Goal: Information Seeking & Learning: Learn about a topic

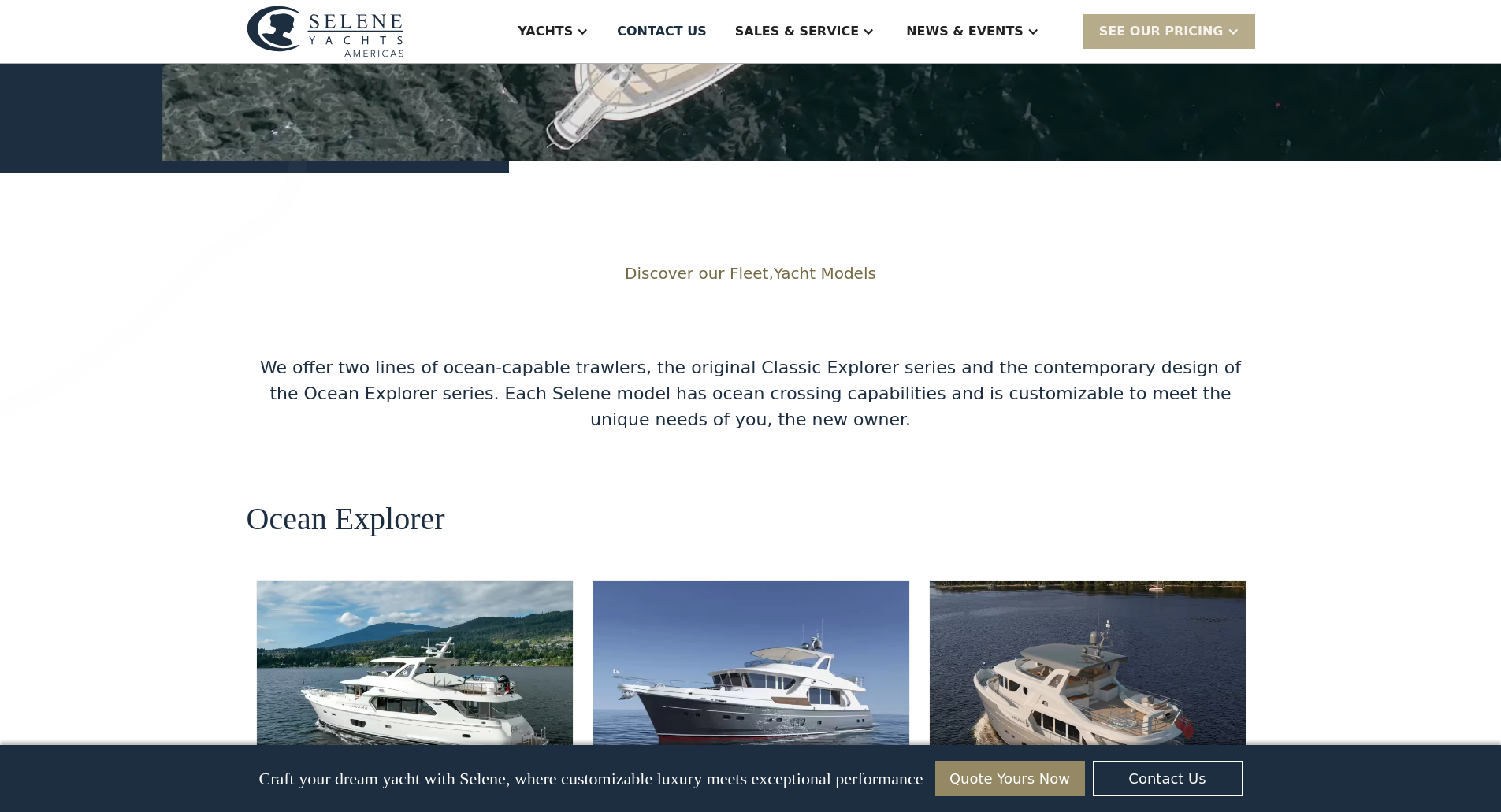
scroll to position [2599, 0]
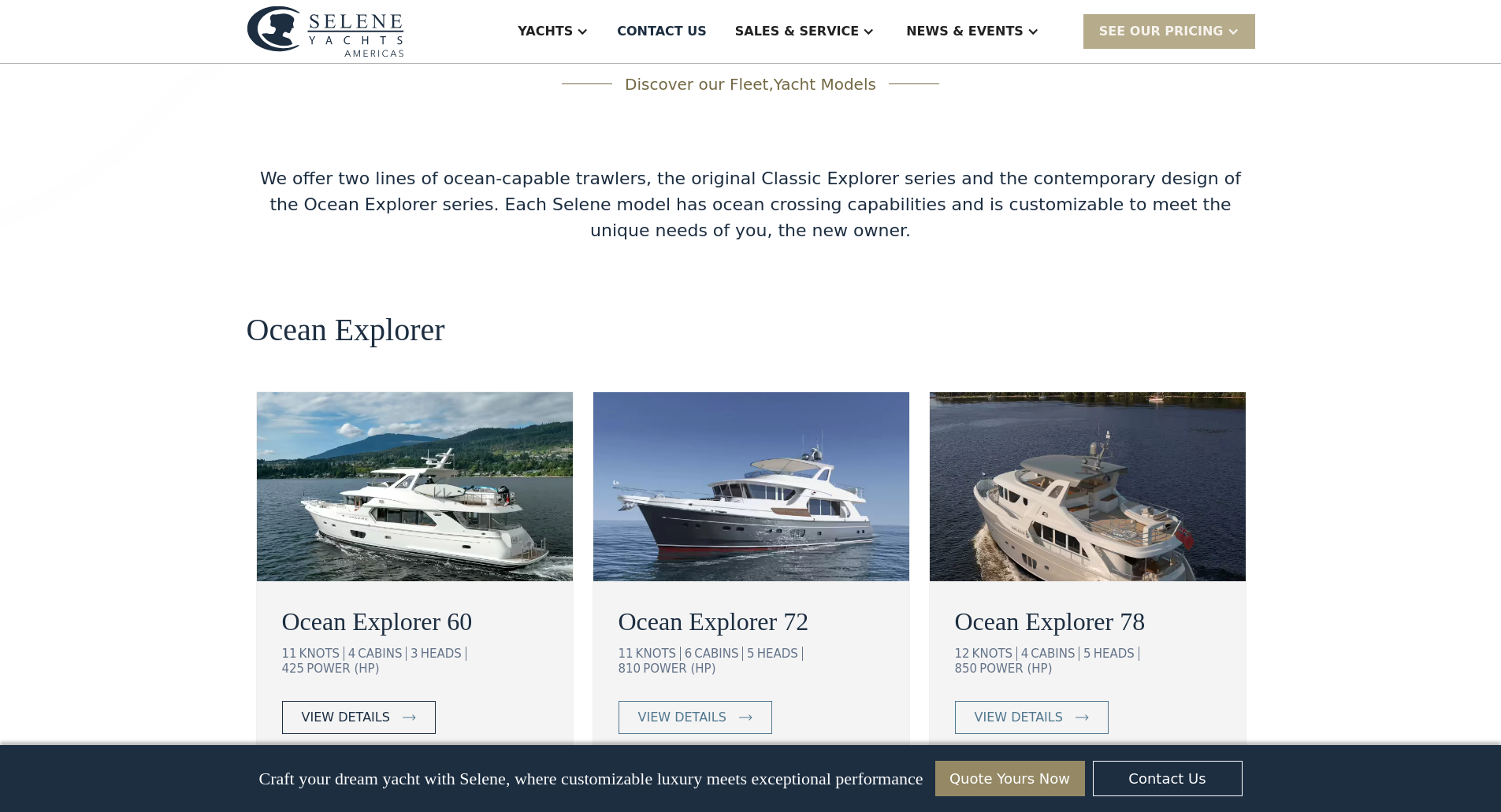
click at [386, 701] on link "view details" at bounding box center [359, 717] width 154 height 33
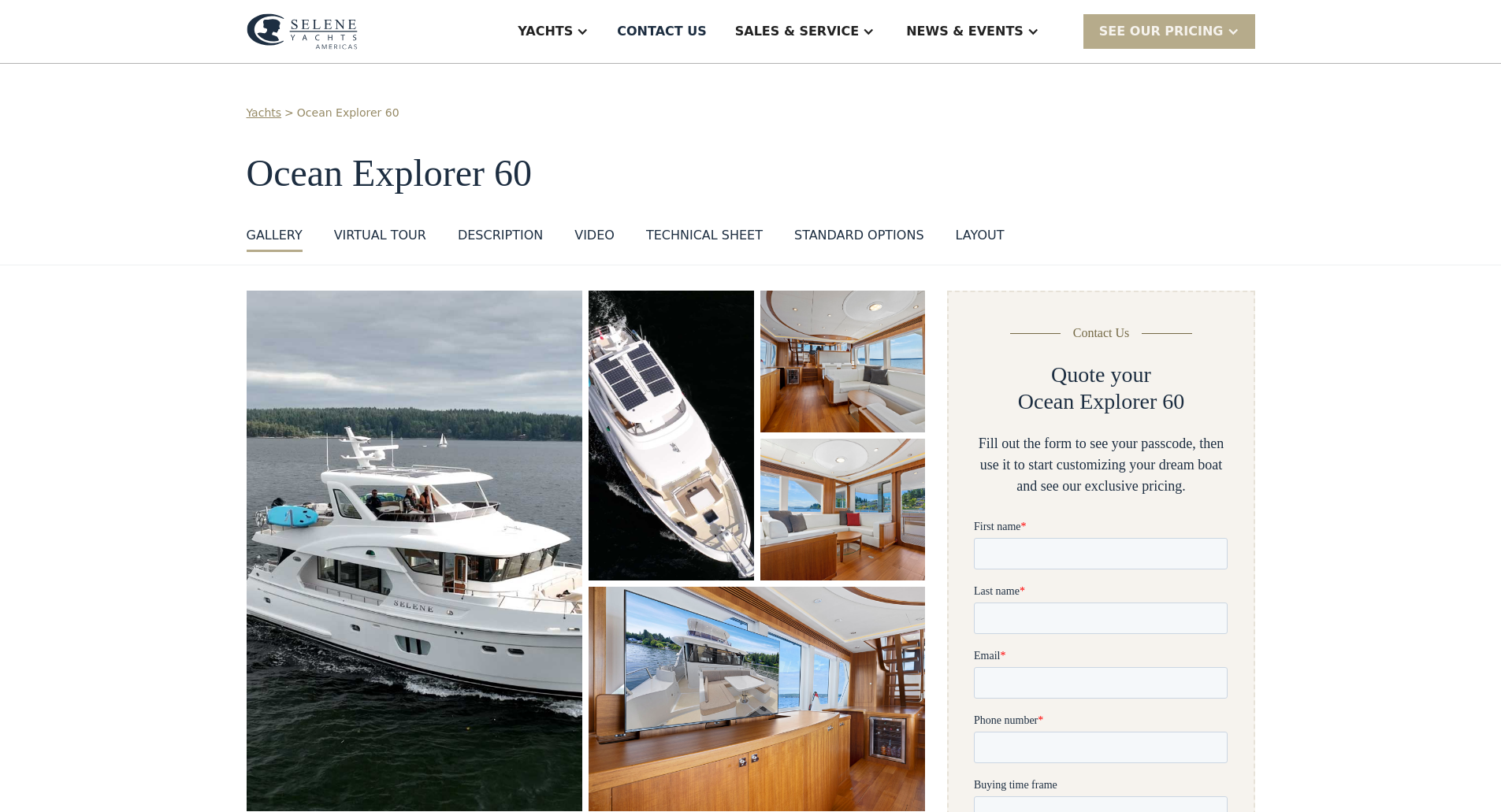
click at [673, 236] on div "Technical sheet" at bounding box center [705, 236] width 117 height 19
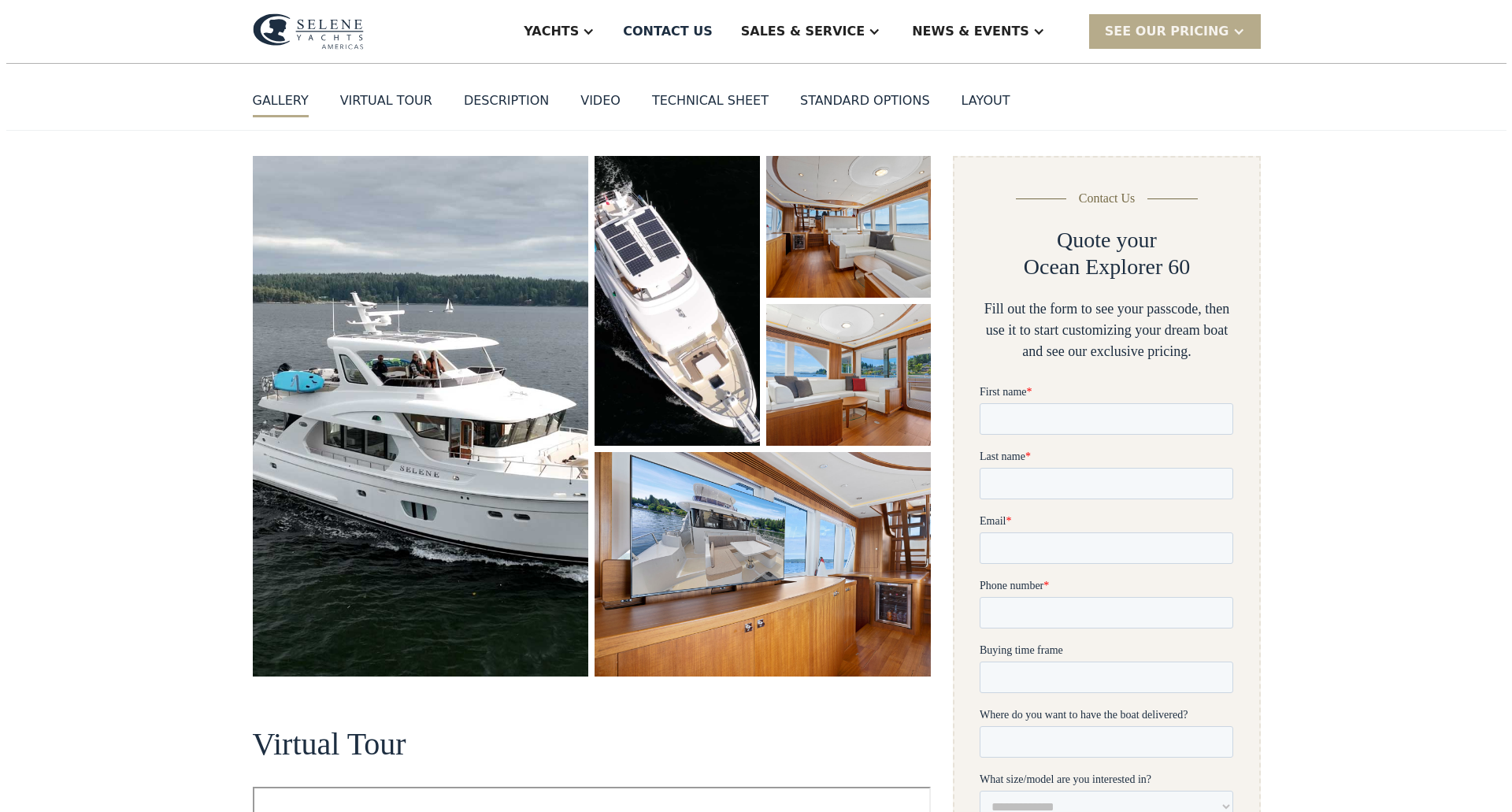
scroll to position [129, 0]
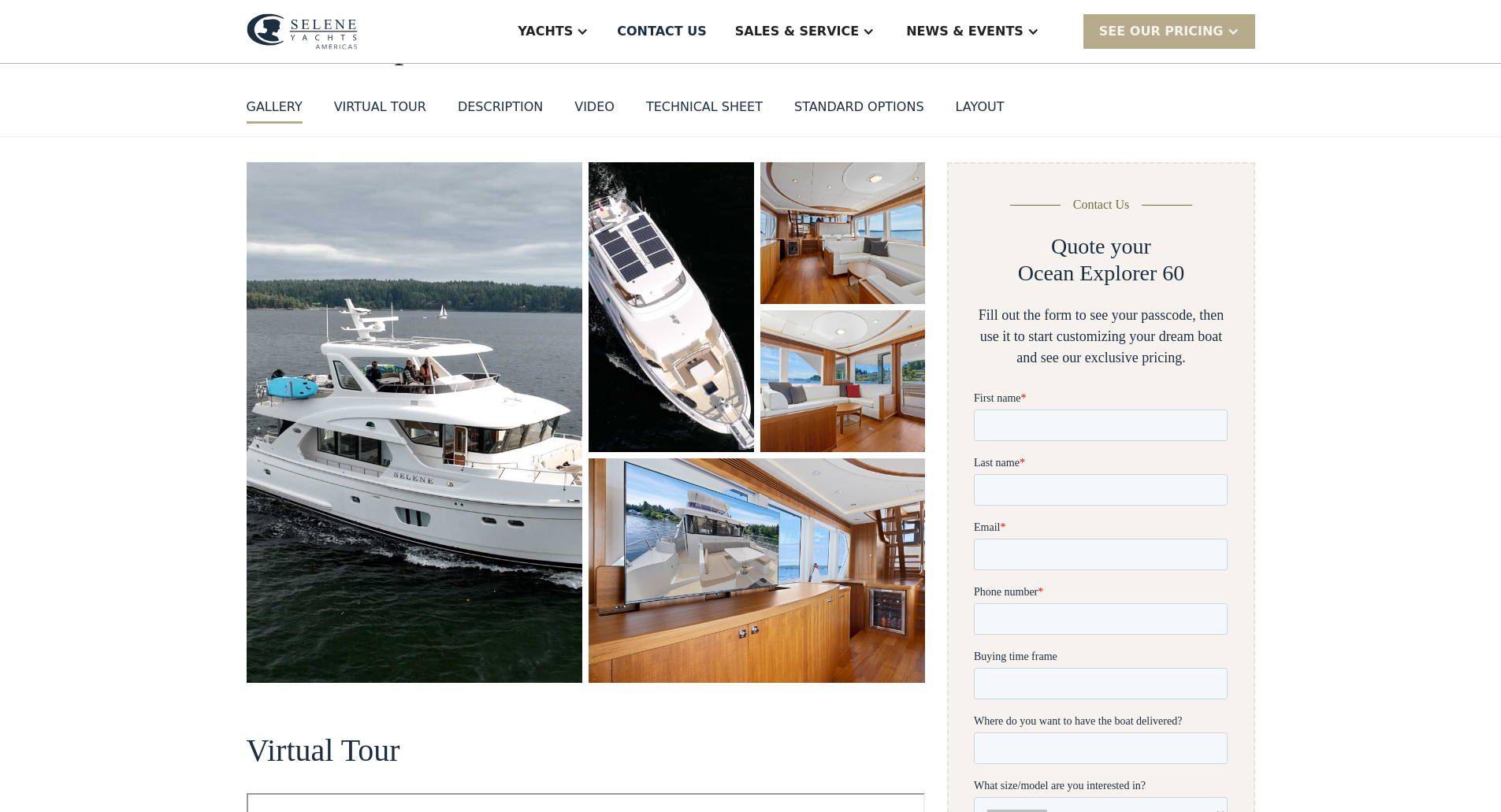
click at [669, 249] on img "open lightbox" at bounding box center [671, 307] width 165 height 290
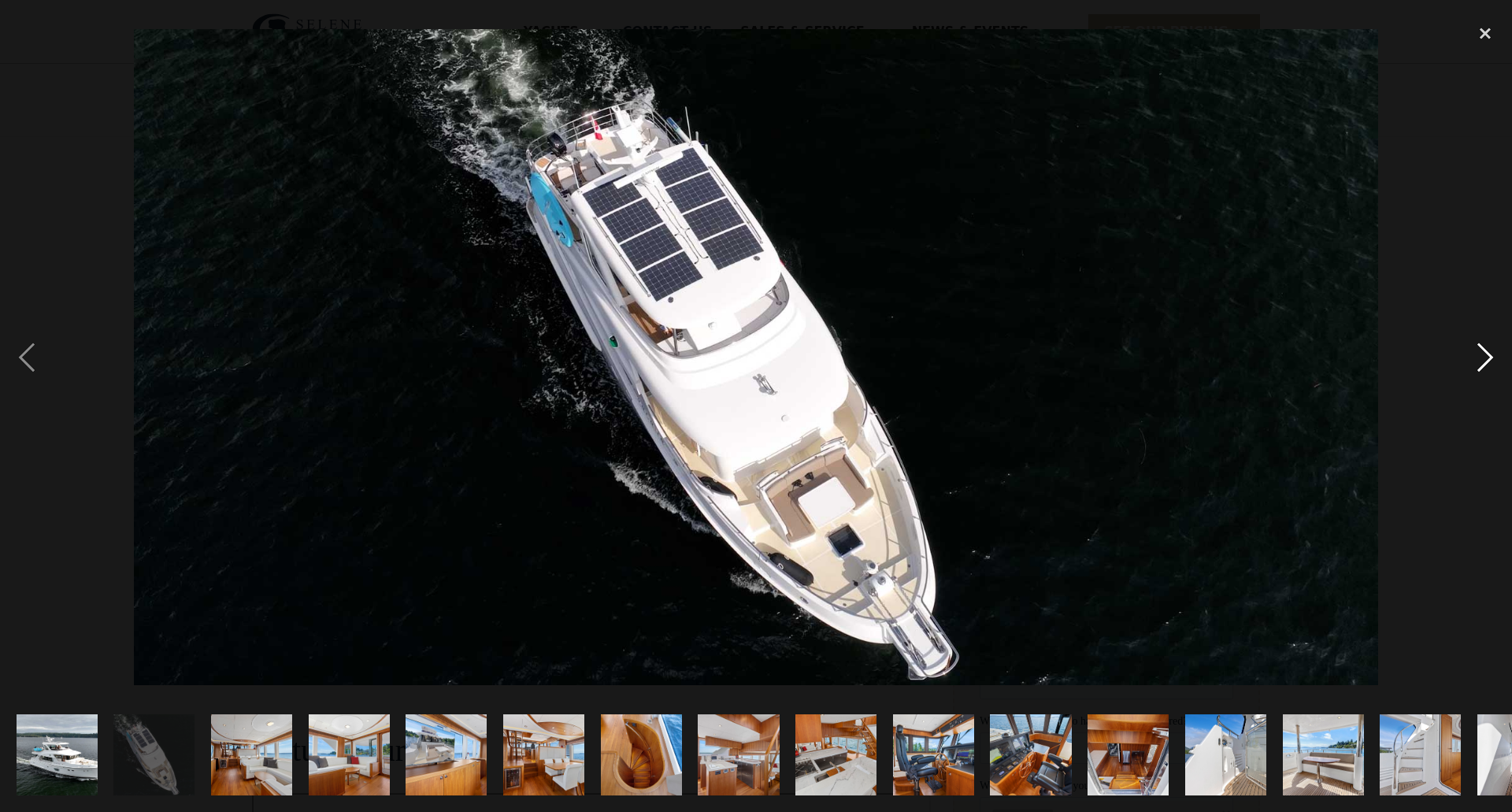
click at [1479, 362] on div "next image" at bounding box center [1486, 358] width 54 height 682
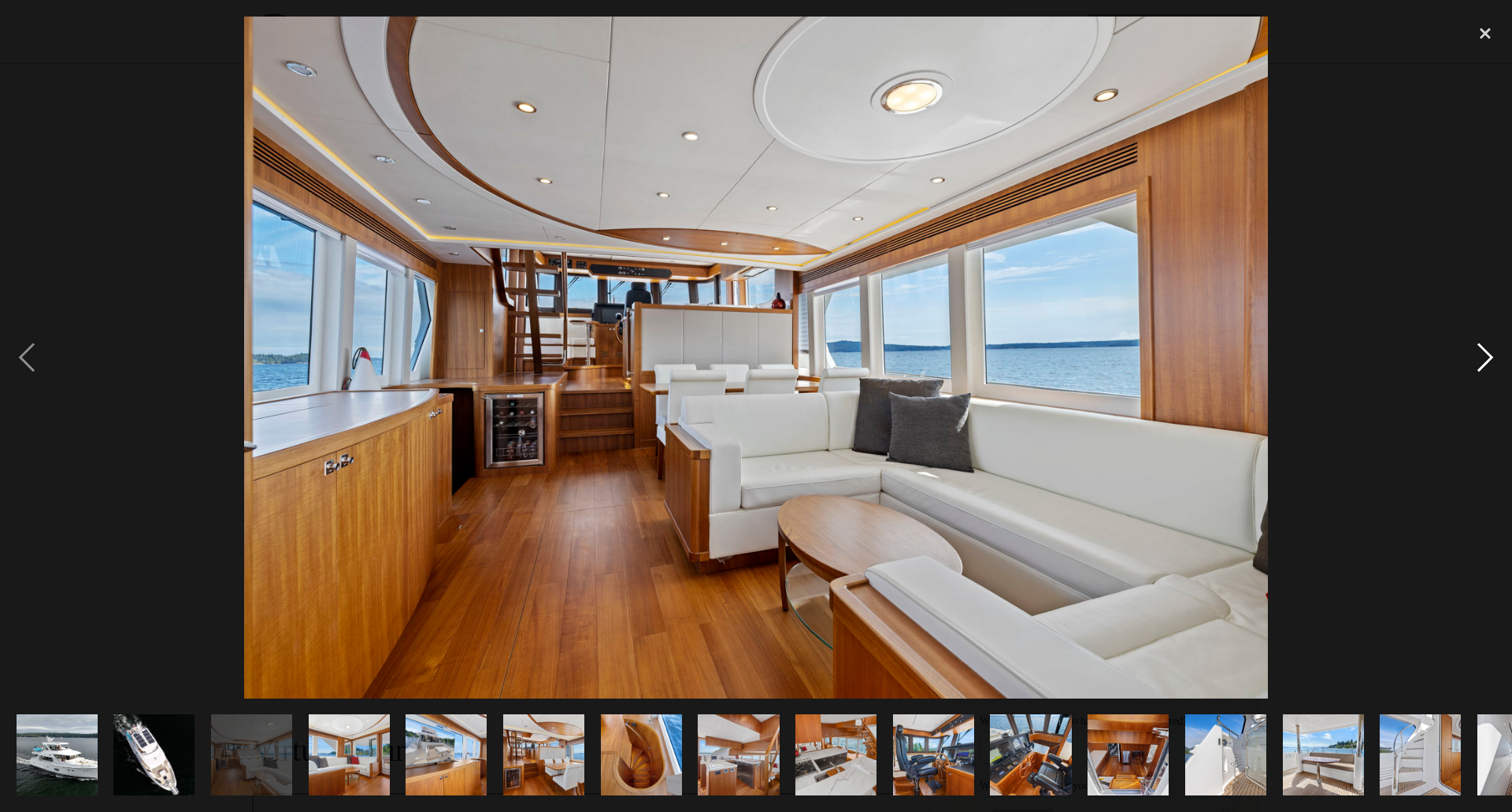
click at [1479, 362] on div "next image" at bounding box center [1486, 358] width 54 height 682
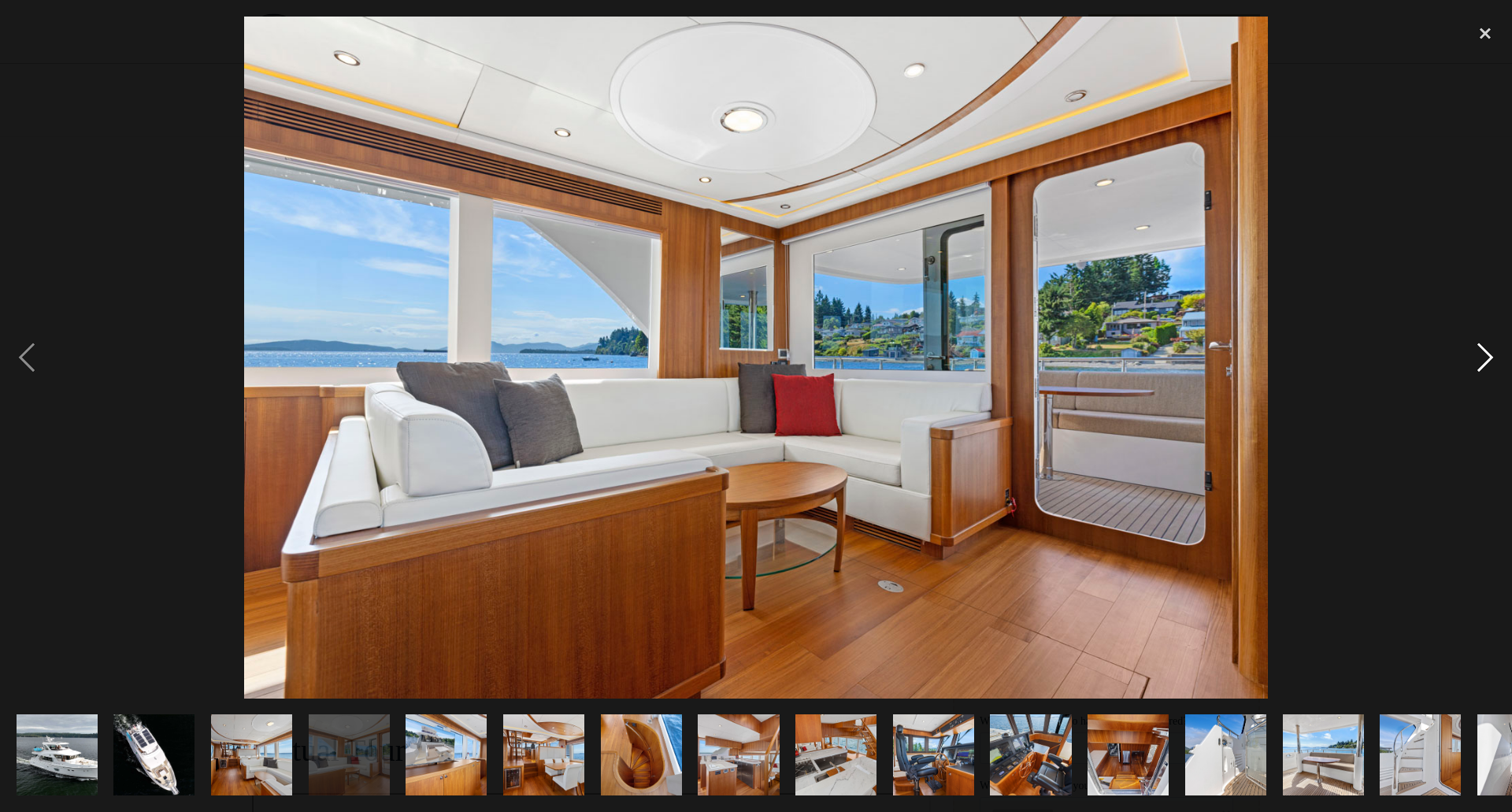
click at [1479, 362] on div "next image" at bounding box center [1486, 358] width 54 height 682
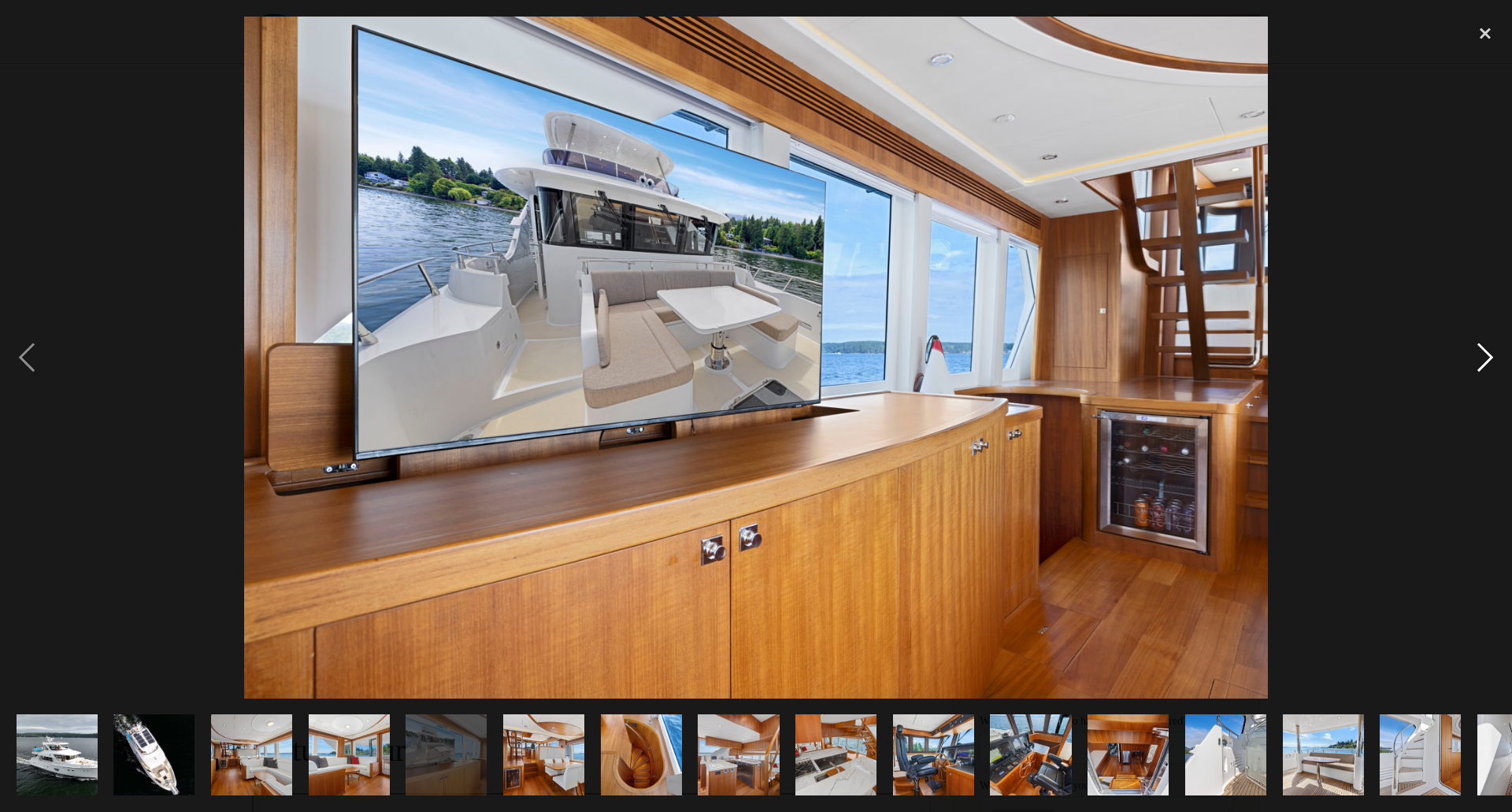
click at [1479, 362] on div "next image" at bounding box center [1486, 358] width 54 height 682
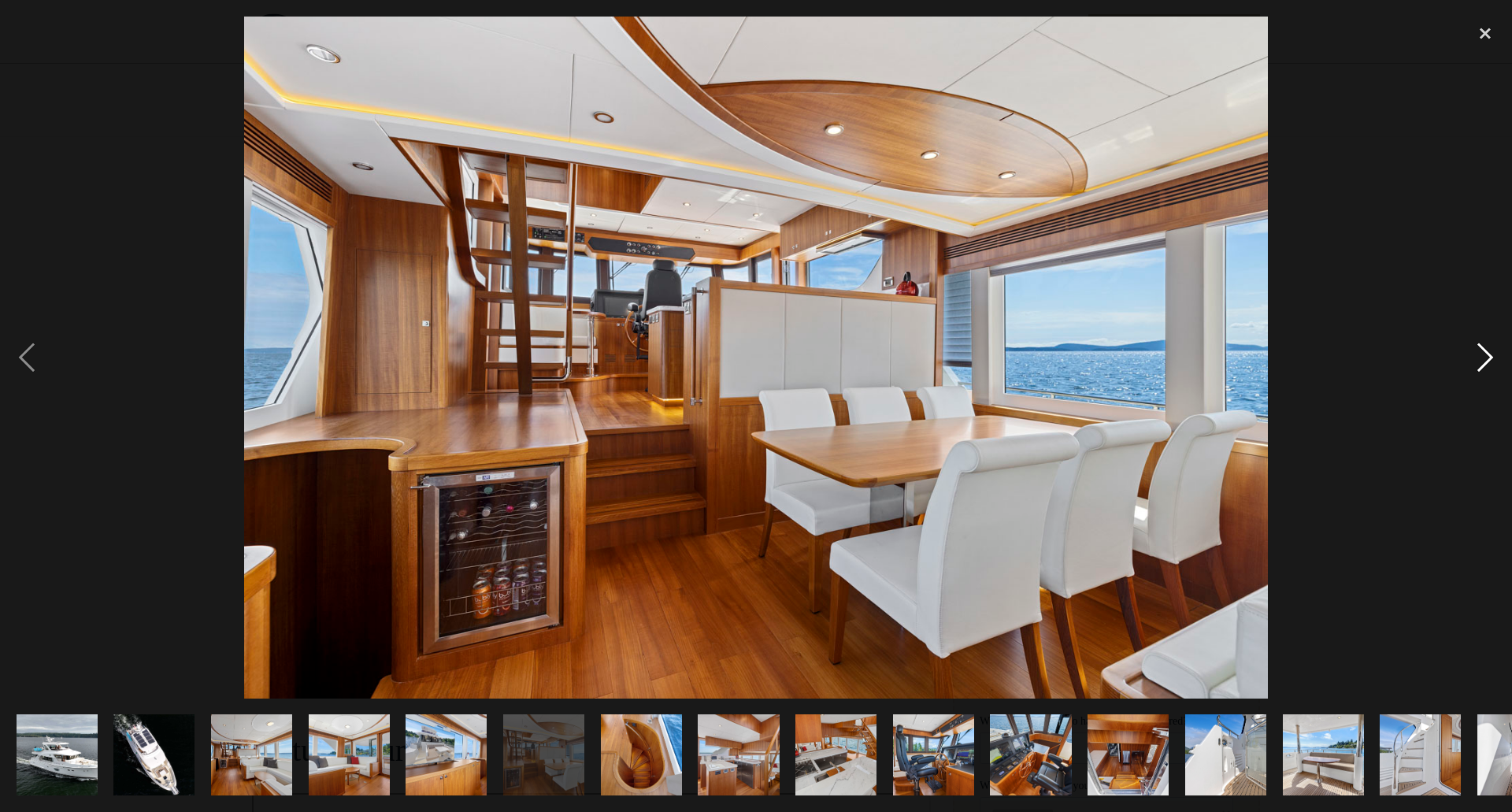
click at [1479, 362] on div "next image" at bounding box center [1486, 358] width 54 height 682
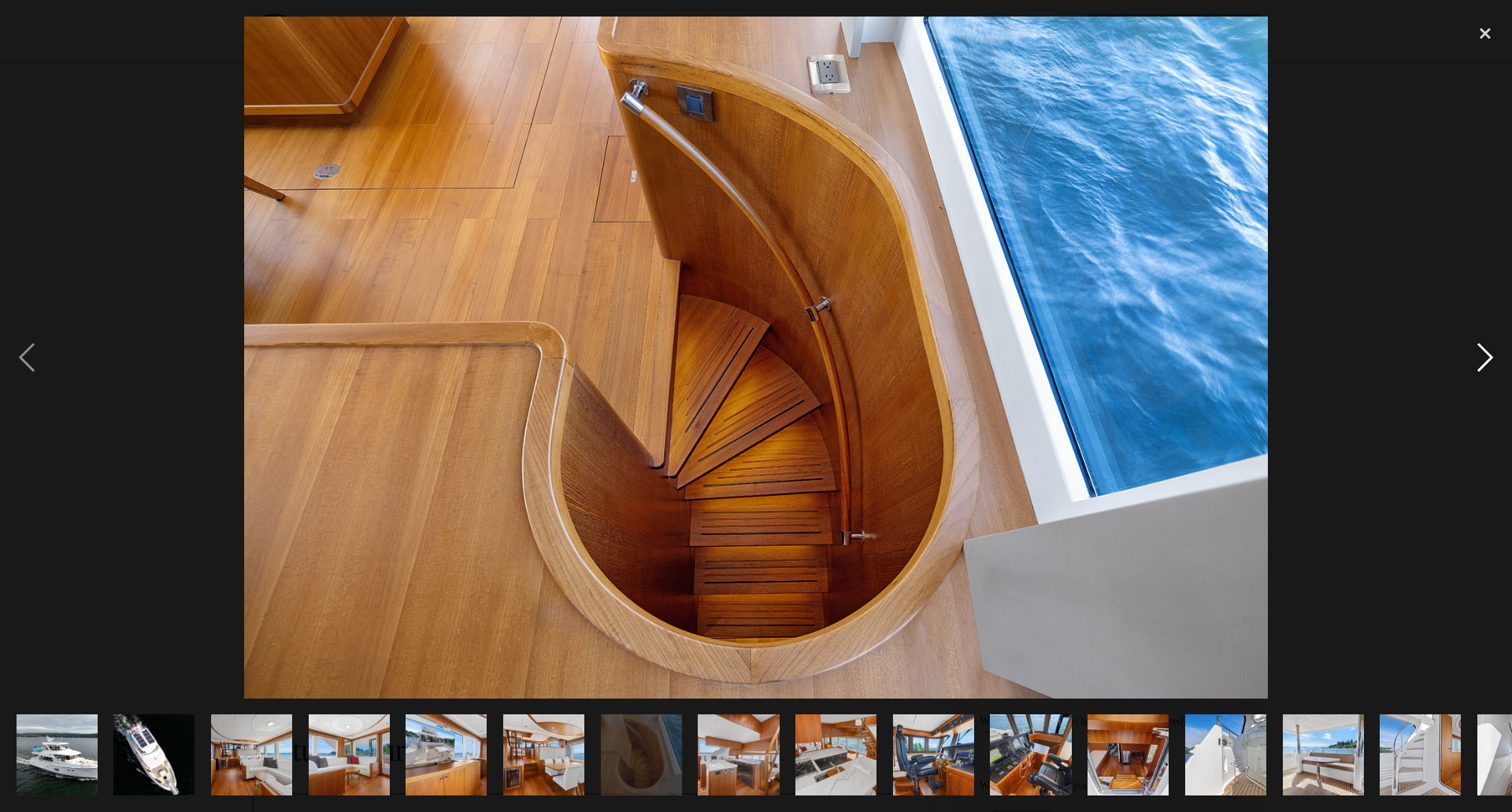
click at [1479, 362] on div "next image" at bounding box center [1486, 358] width 54 height 682
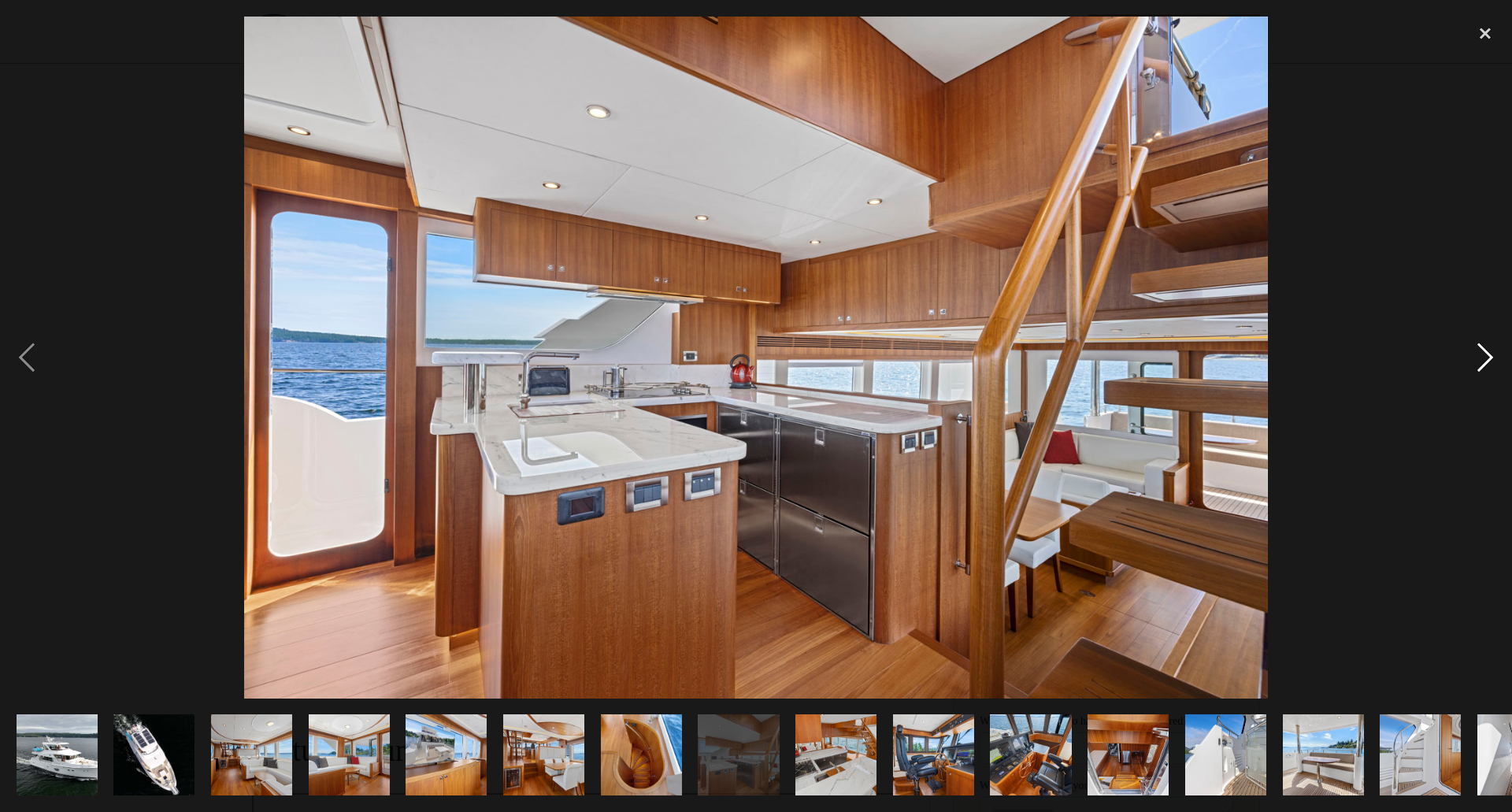
click at [1479, 362] on div "next image" at bounding box center [1486, 358] width 54 height 682
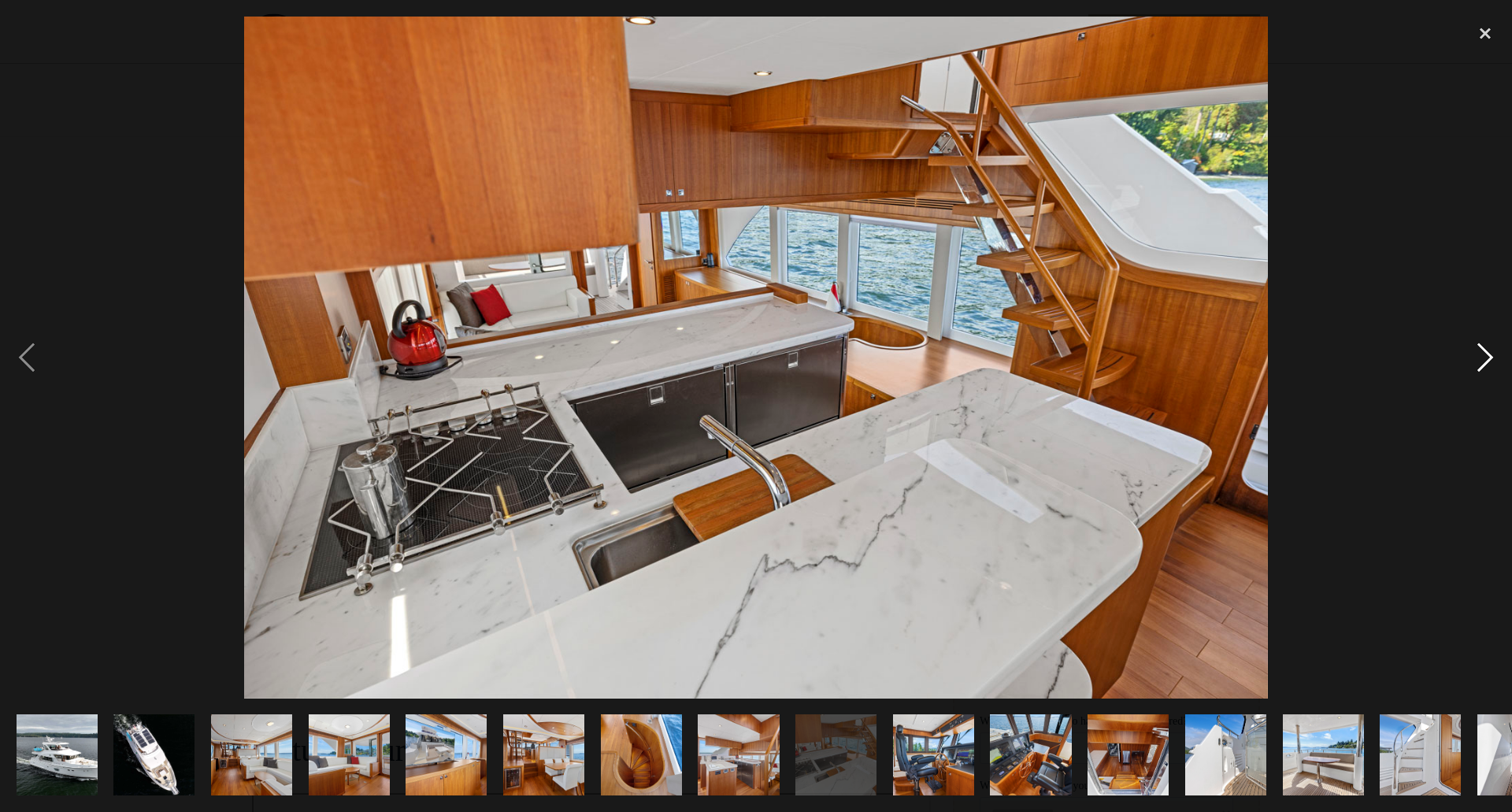
click at [1479, 362] on div "next image" at bounding box center [1486, 358] width 54 height 682
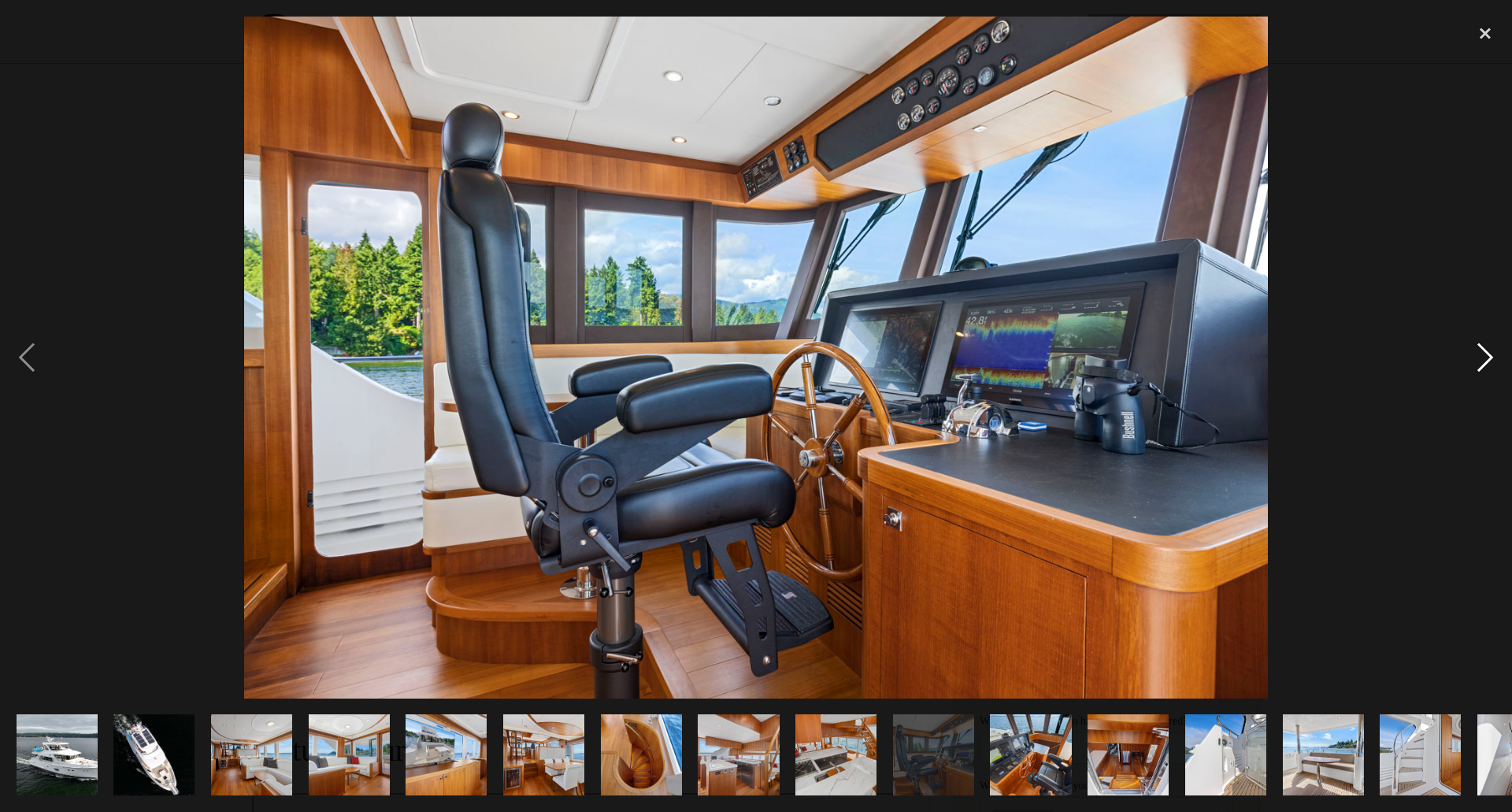
click at [1479, 362] on div "next image" at bounding box center [1486, 358] width 54 height 682
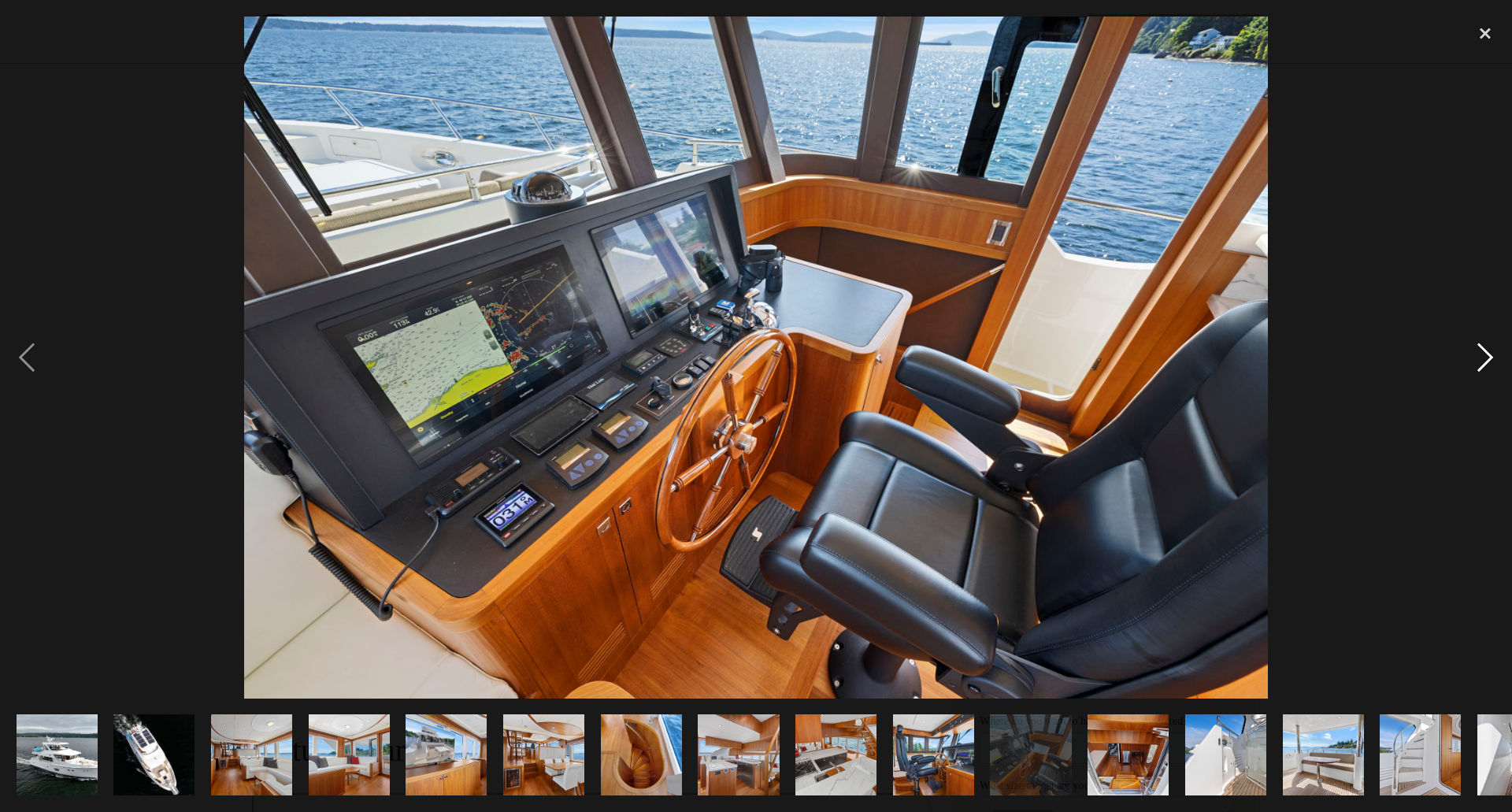
click at [1479, 362] on div "next image" at bounding box center [1486, 358] width 54 height 682
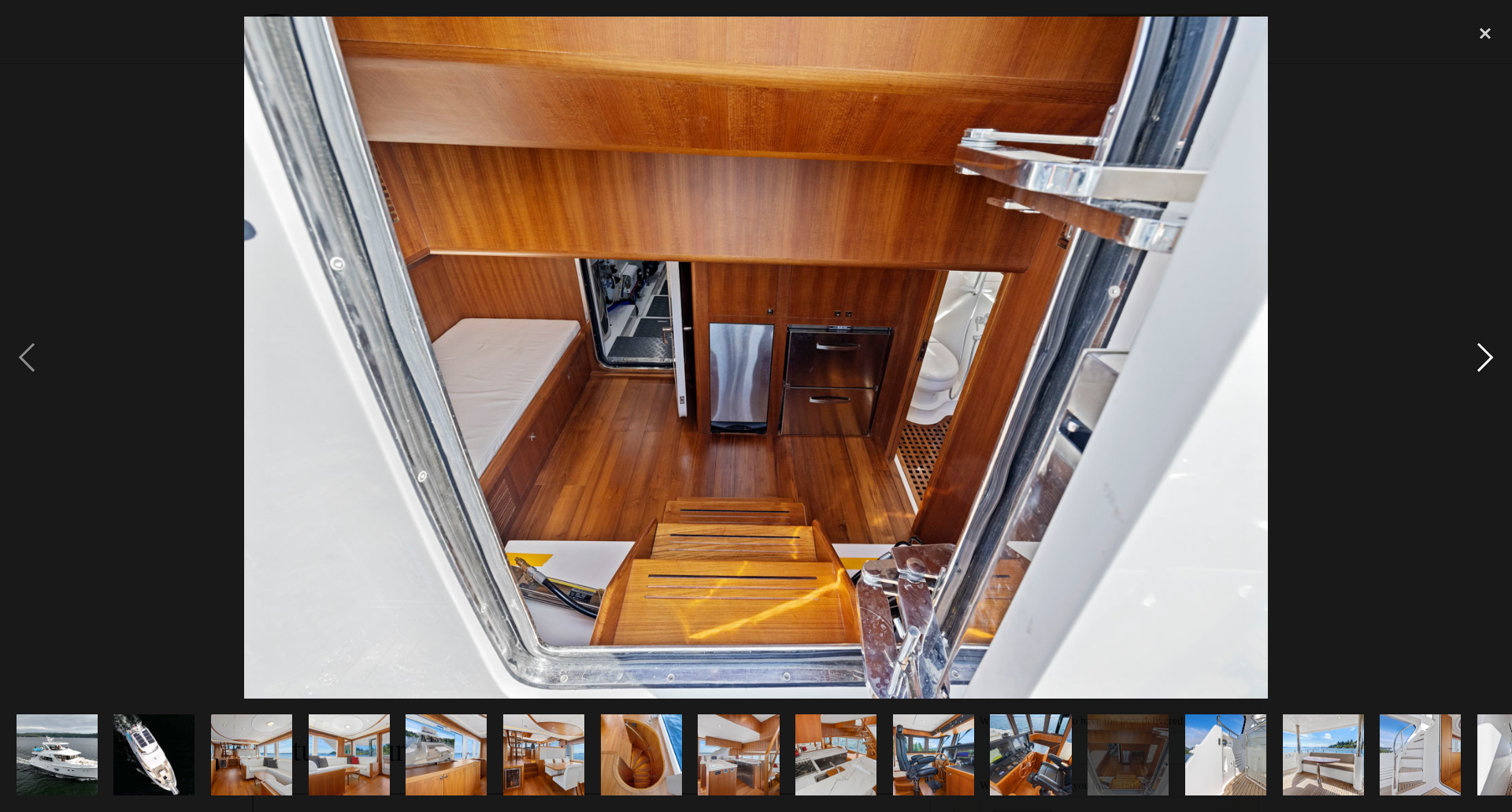
click at [1479, 362] on div "next image" at bounding box center [1486, 358] width 54 height 682
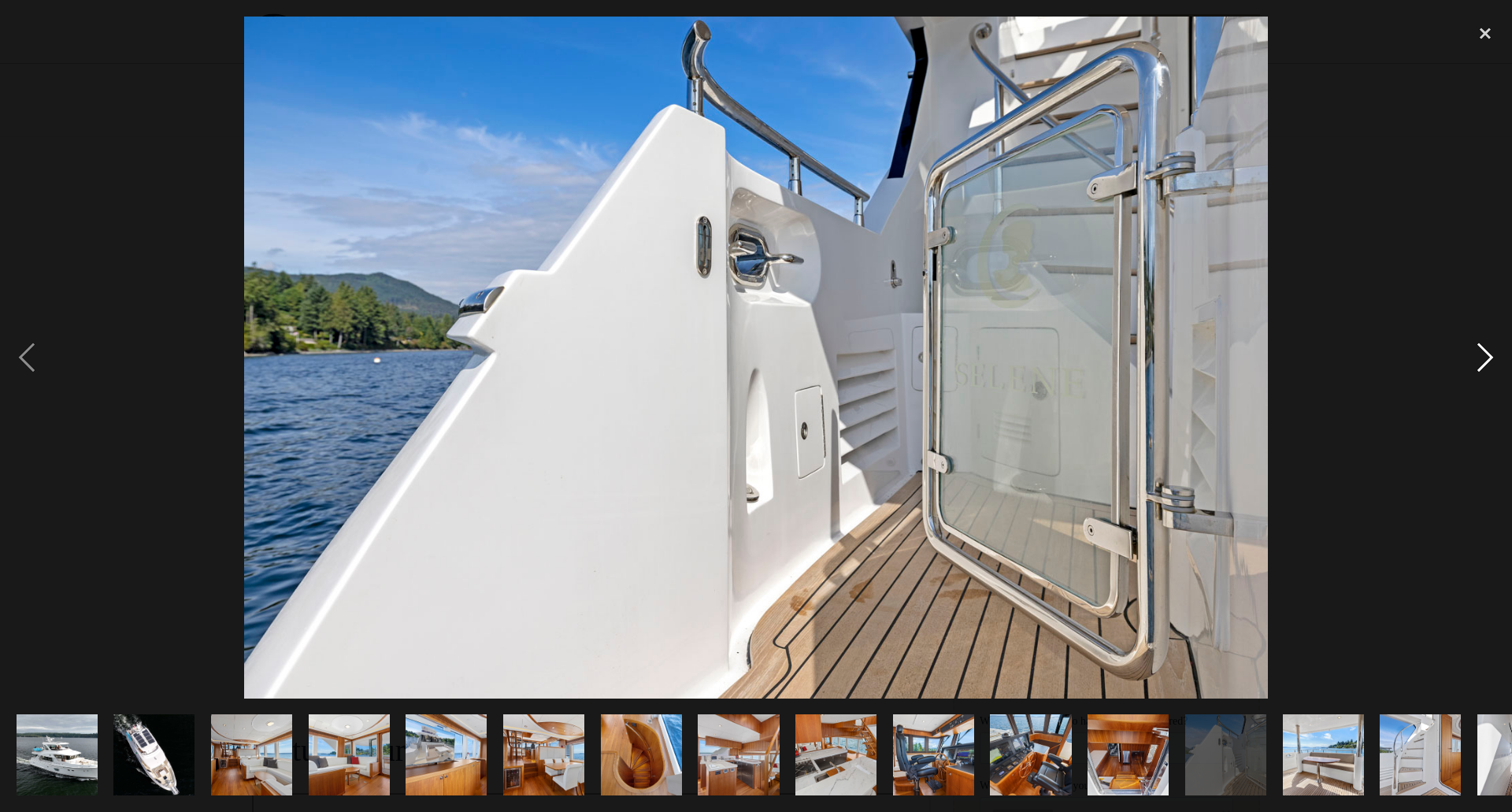
click at [1479, 362] on div "next image" at bounding box center [1486, 358] width 54 height 682
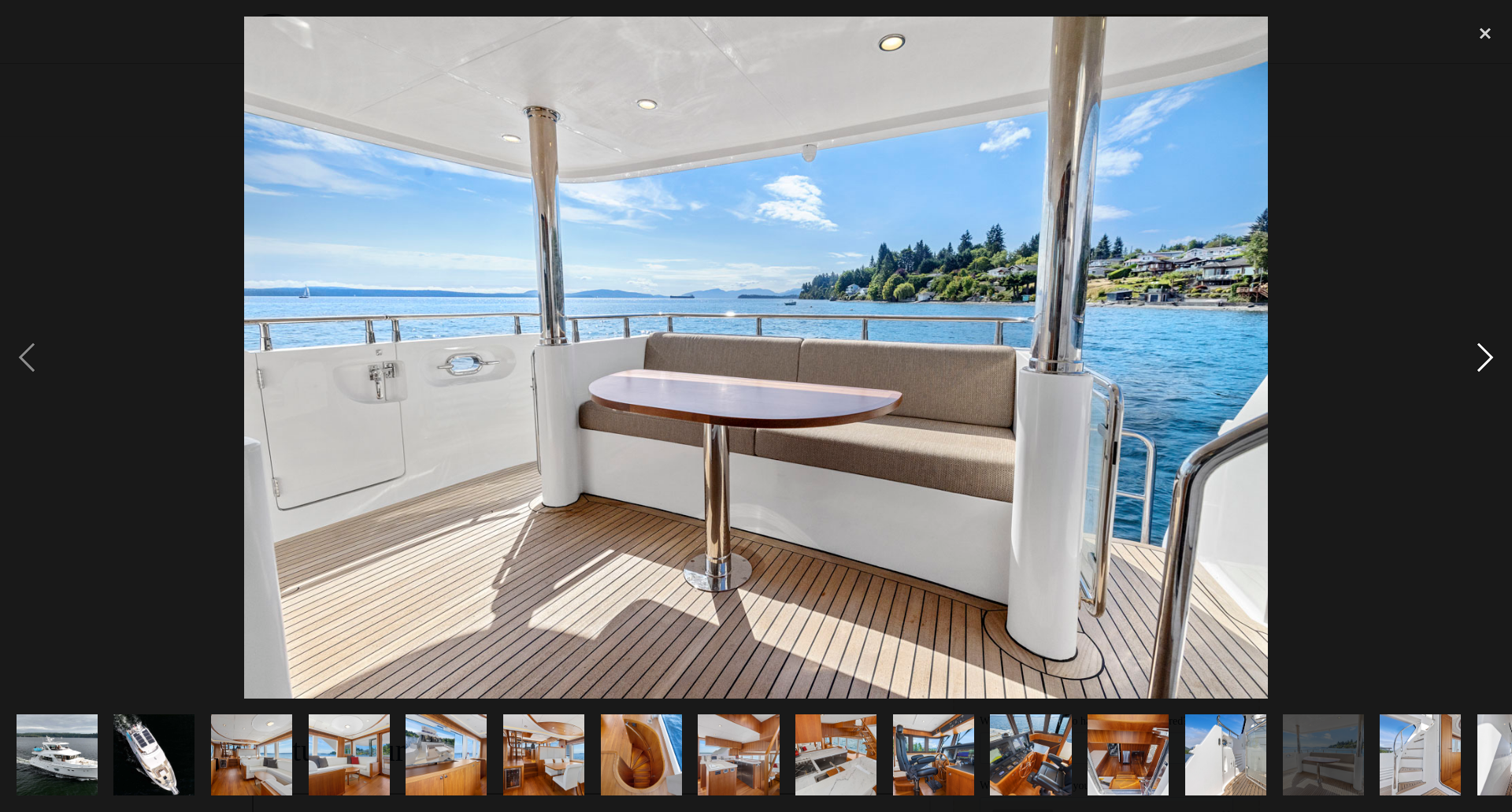
click at [1479, 362] on div "next image" at bounding box center [1486, 358] width 54 height 682
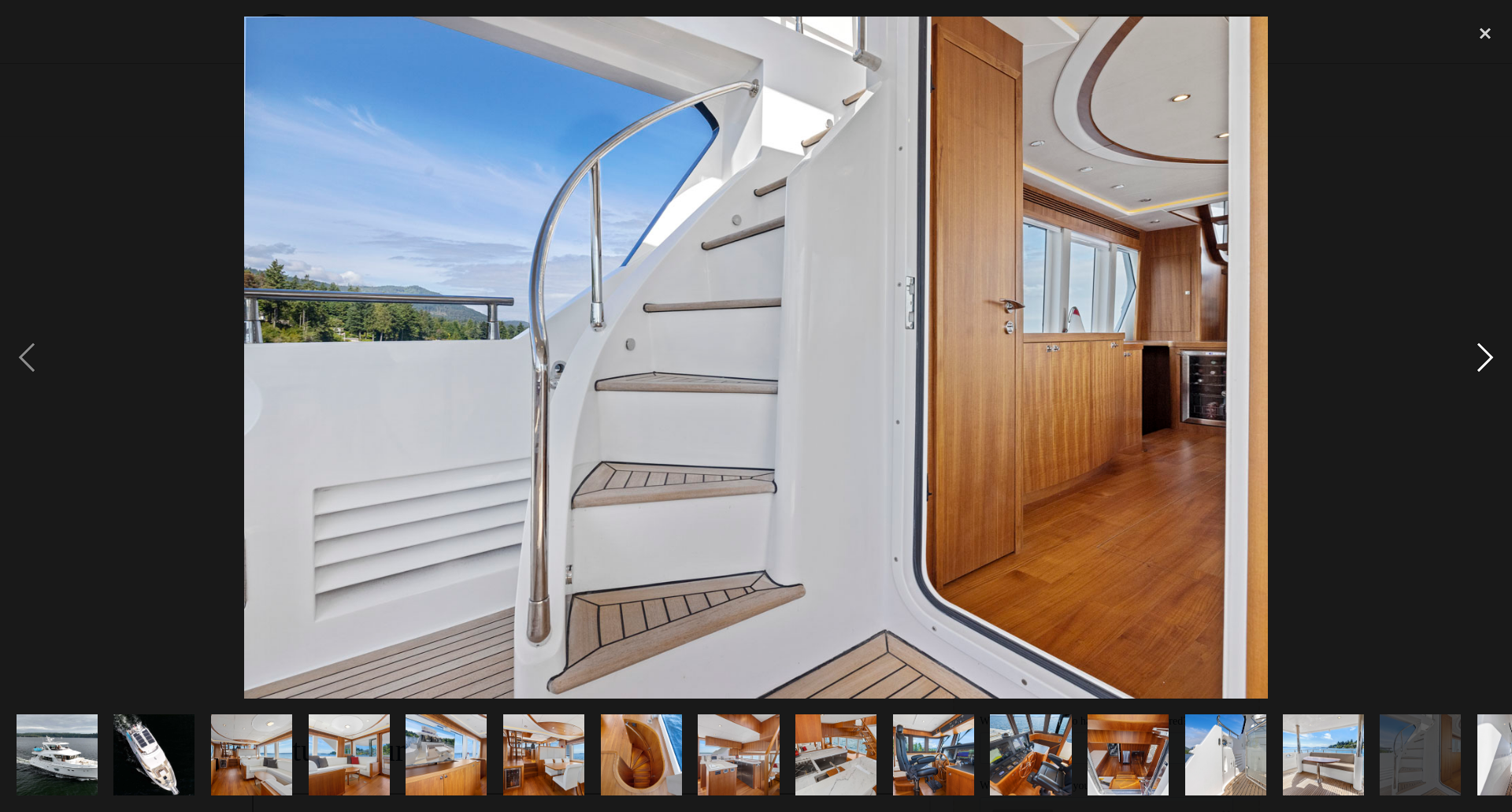
click at [1479, 362] on div "next image" at bounding box center [1486, 358] width 54 height 682
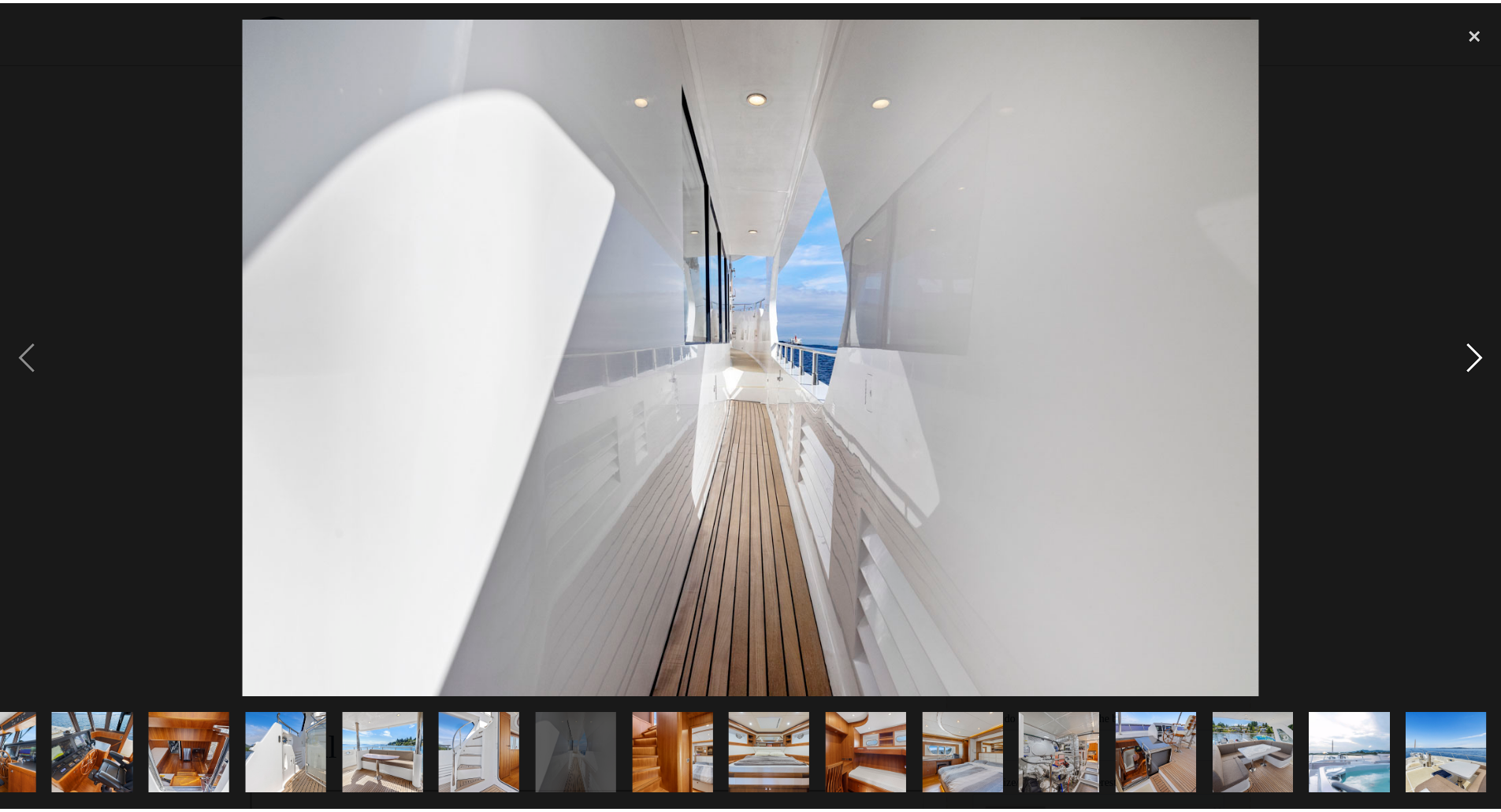
scroll to position [0, 940]
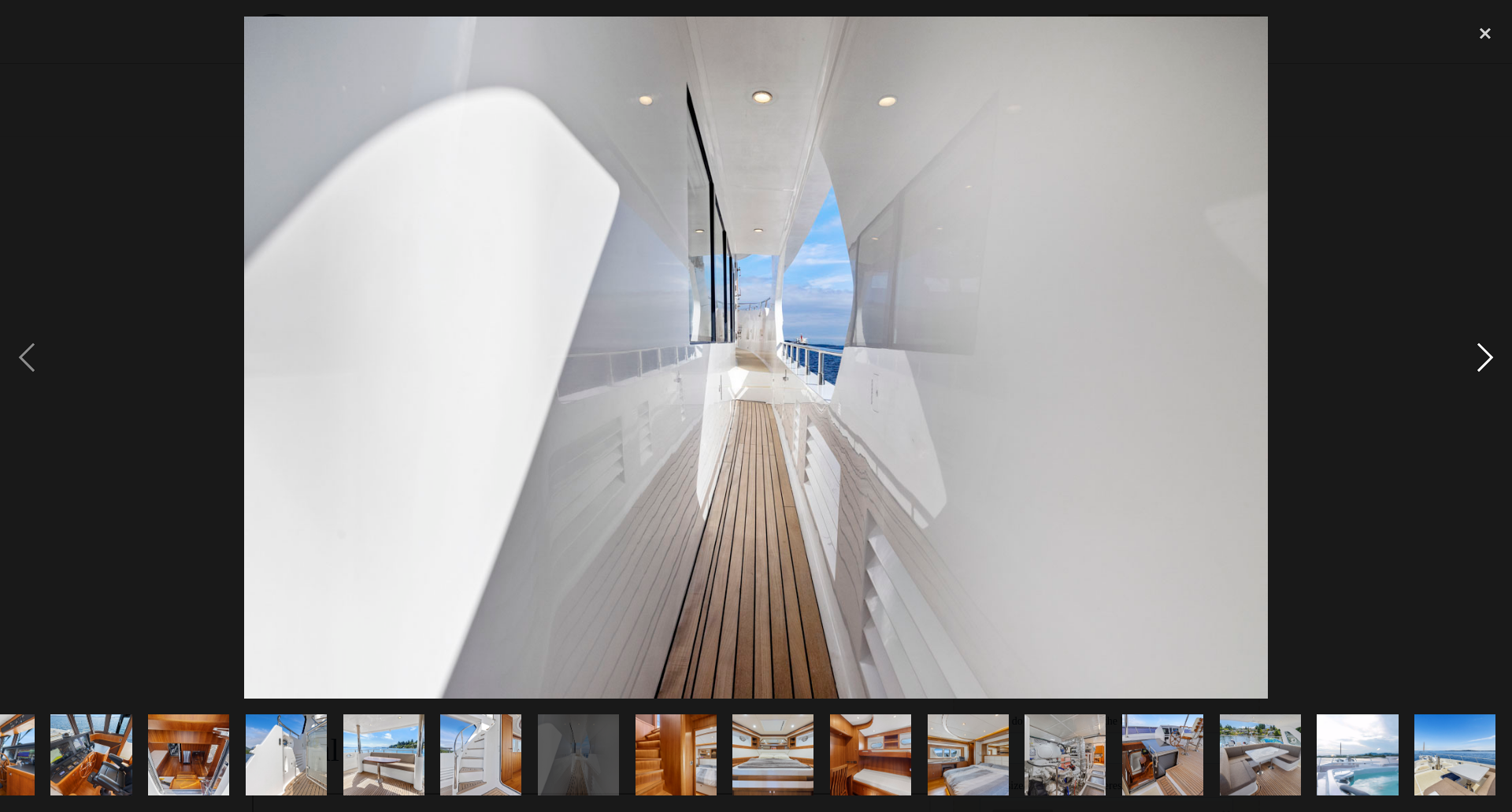
click at [1479, 362] on div "next image" at bounding box center [1486, 358] width 54 height 682
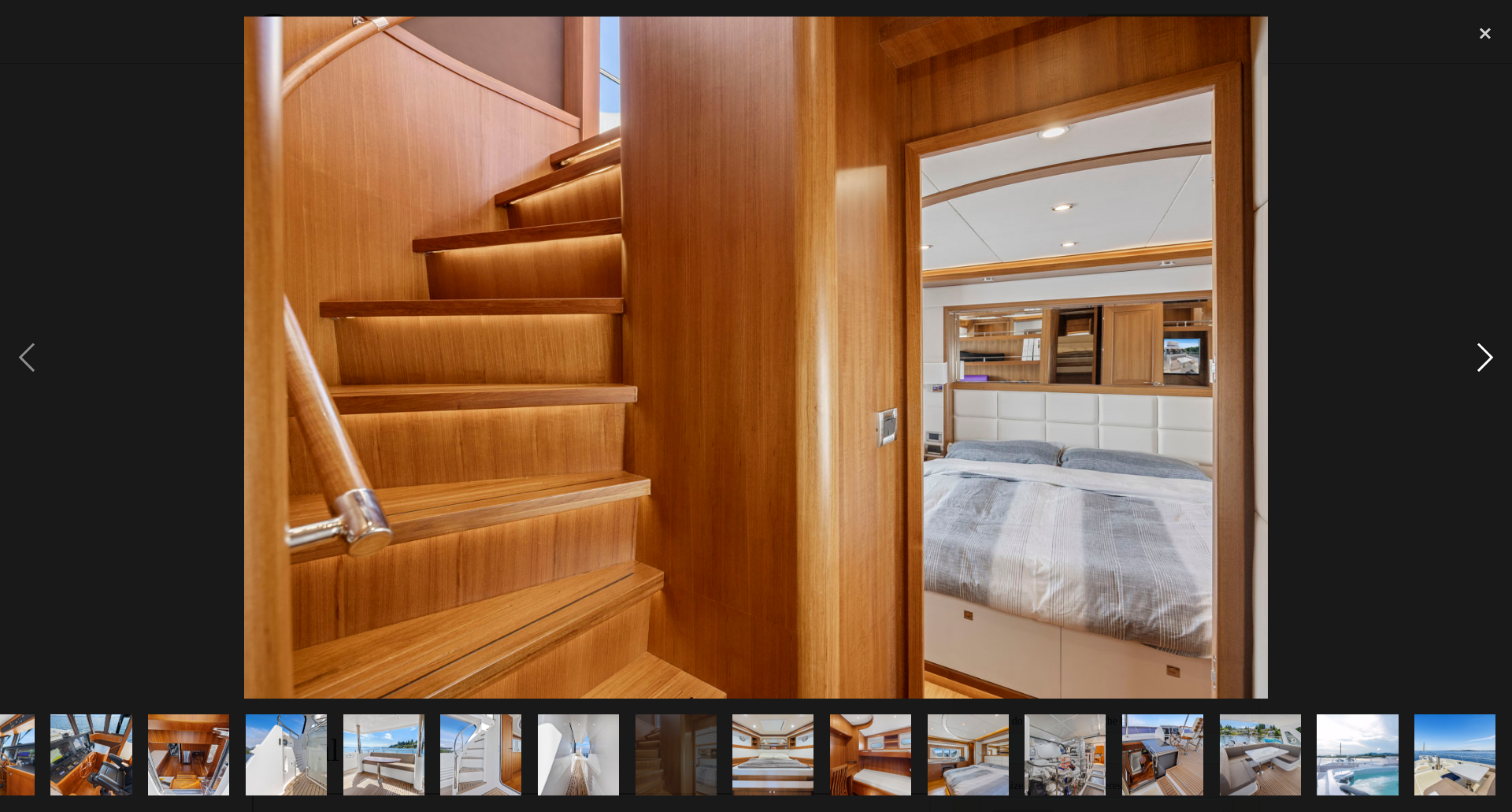
click at [1479, 362] on div "next image" at bounding box center [1486, 358] width 54 height 682
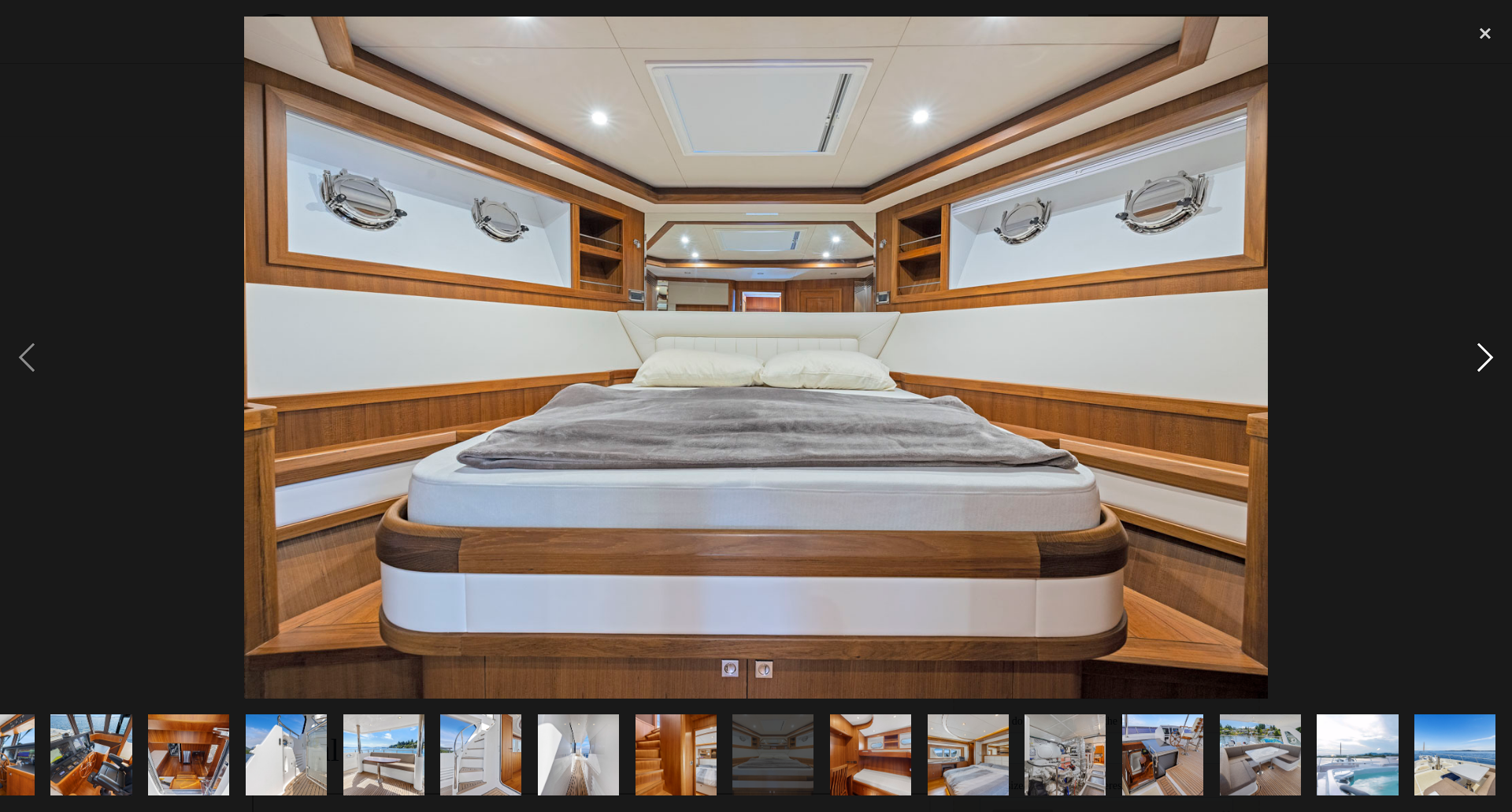
click at [1479, 362] on div "next image" at bounding box center [1486, 358] width 54 height 682
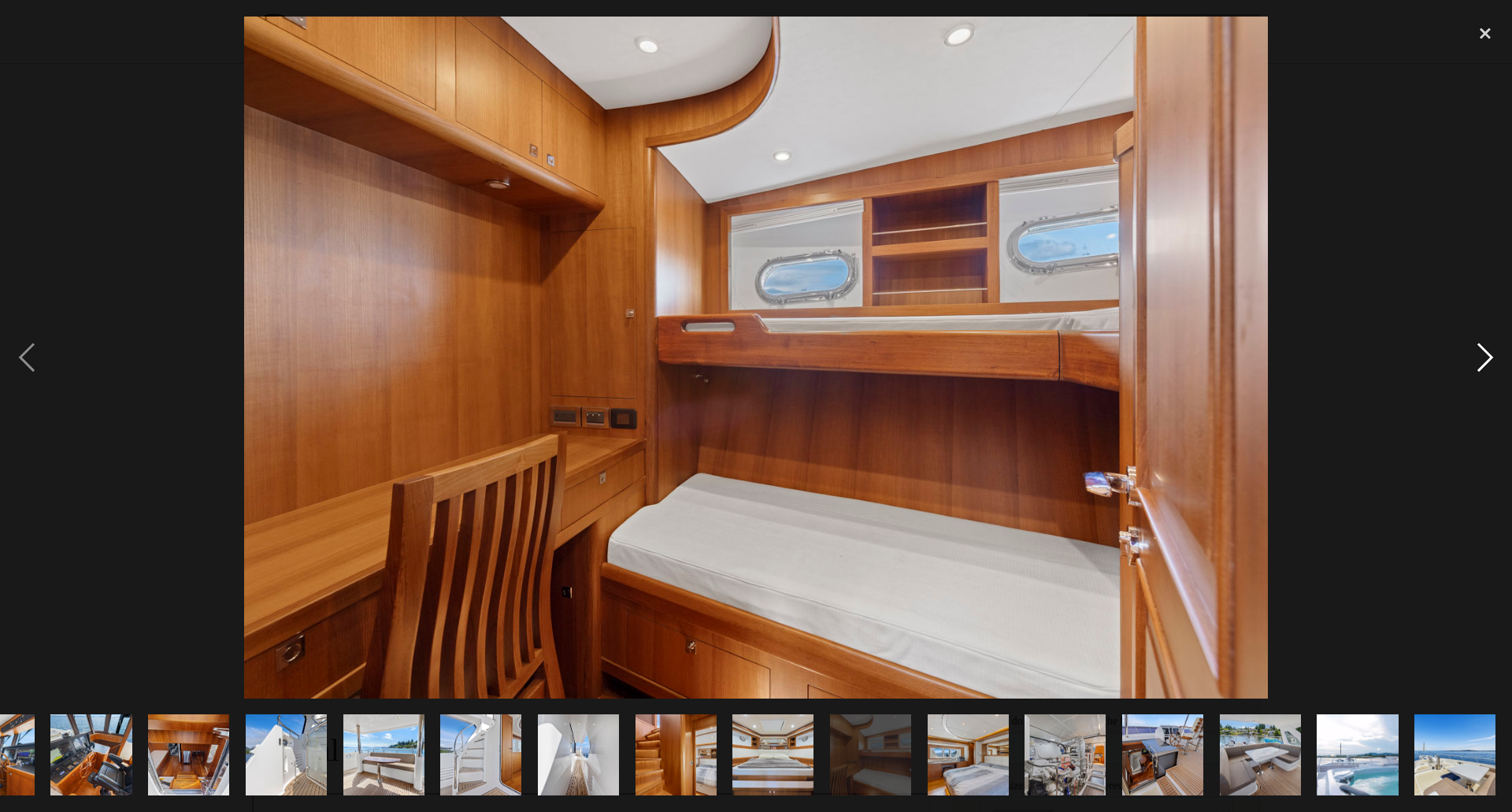
click at [1479, 362] on div "next image" at bounding box center [1486, 358] width 54 height 682
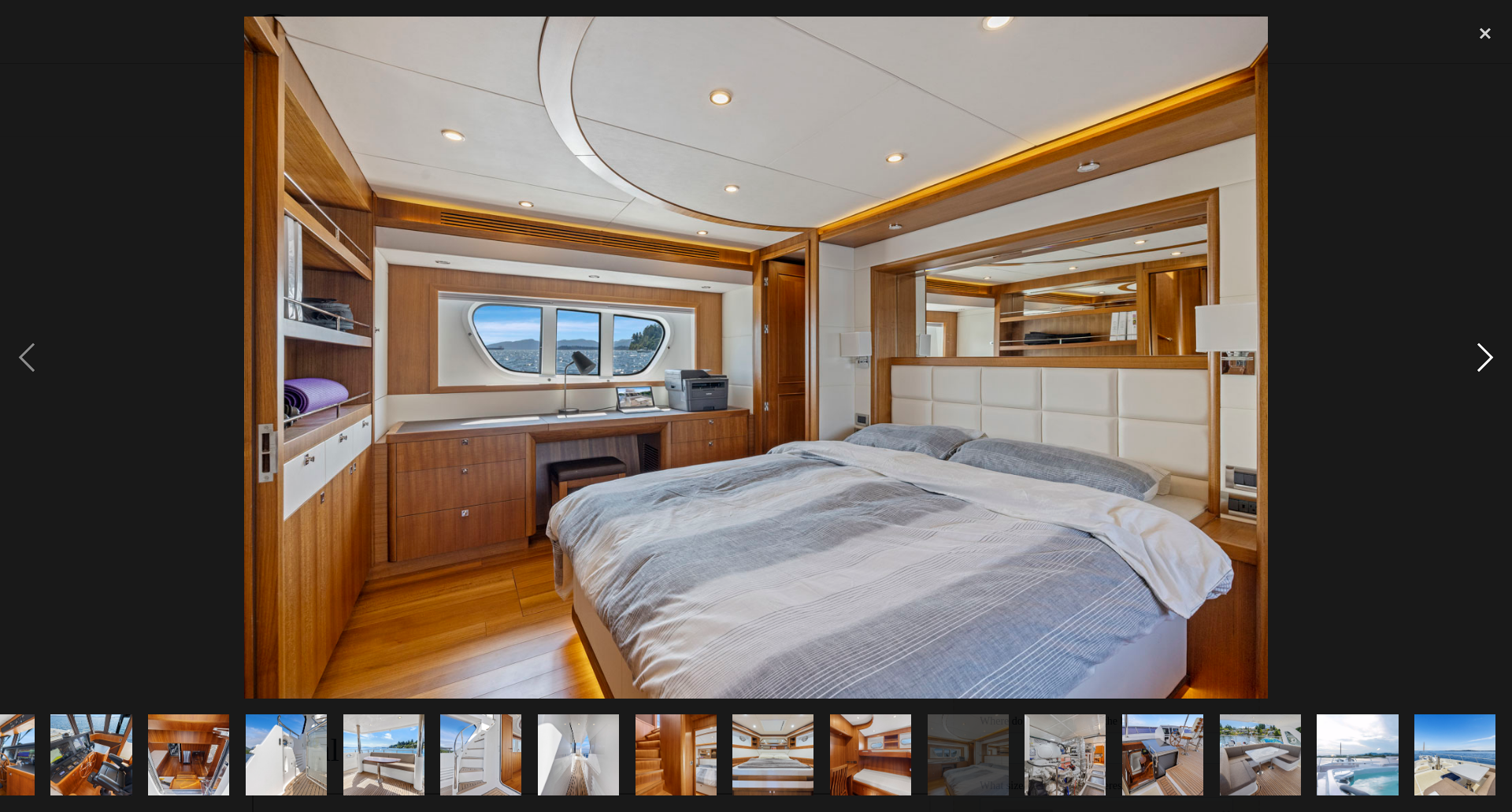
click at [1479, 362] on div "next image" at bounding box center [1486, 358] width 54 height 682
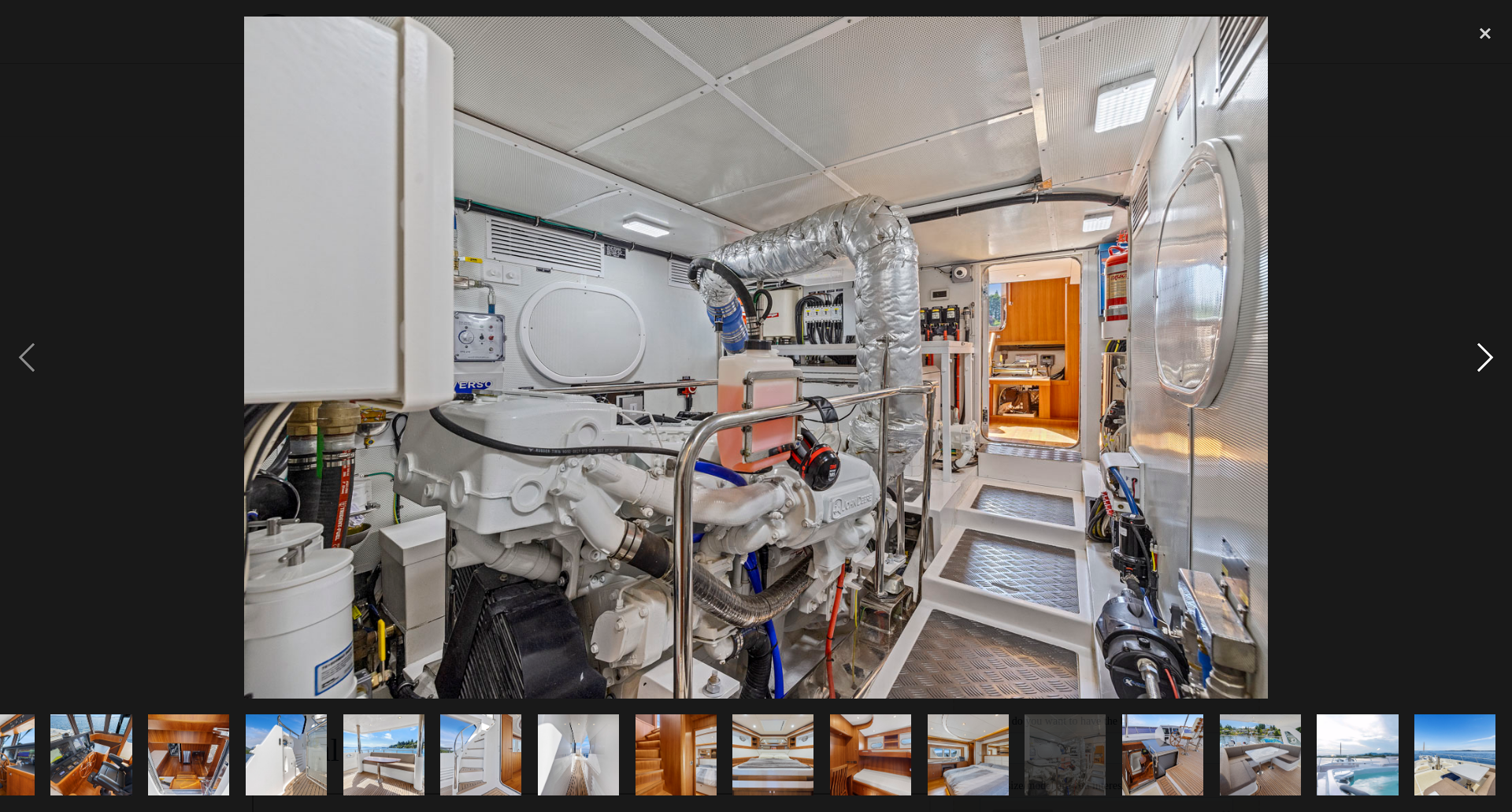
click at [1479, 362] on div "next image" at bounding box center [1486, 358] width 54 height 682
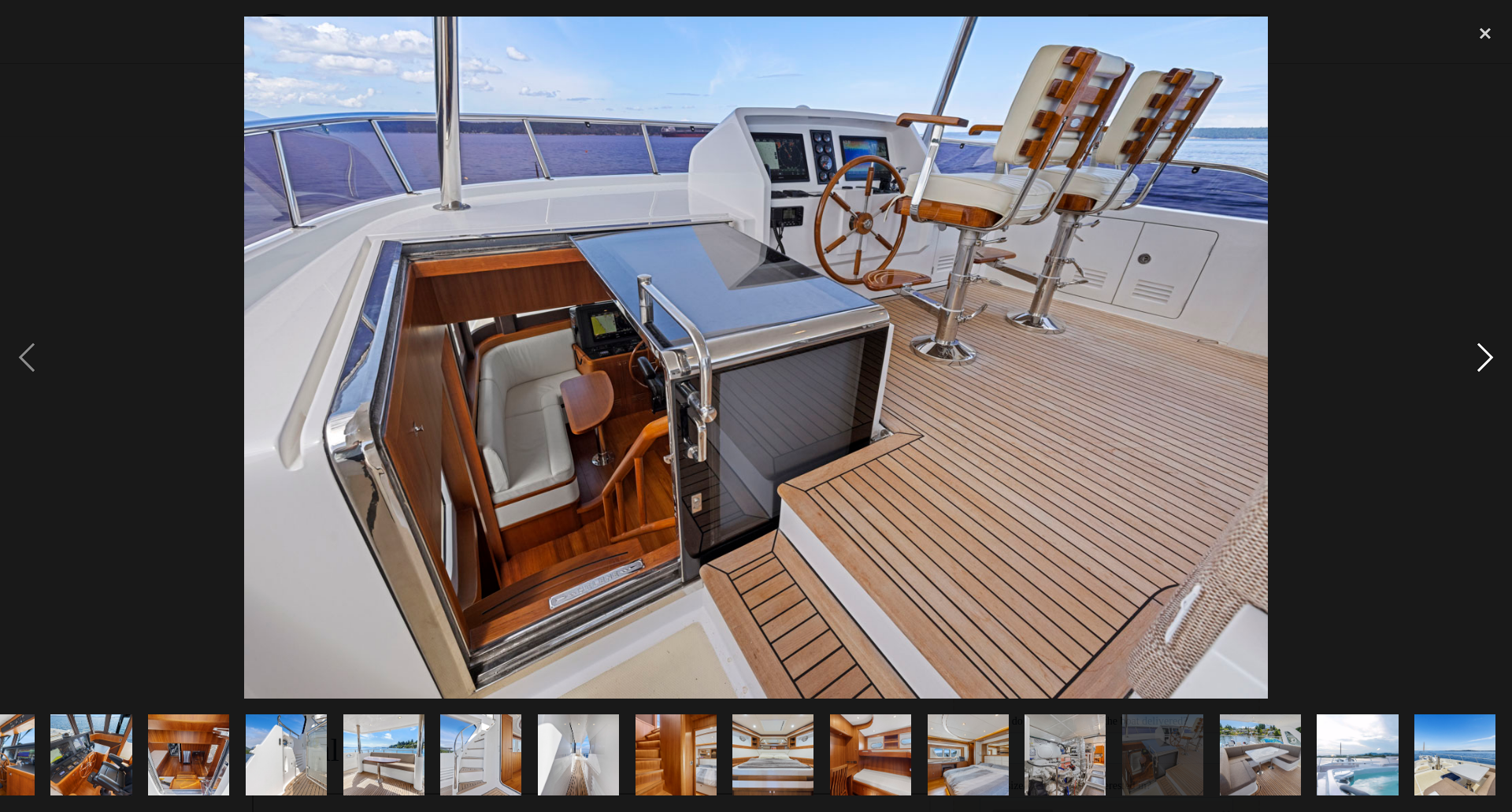
click at [1479, 362] on div "next image" at bounding box center [1486, 358] width 54 height 682
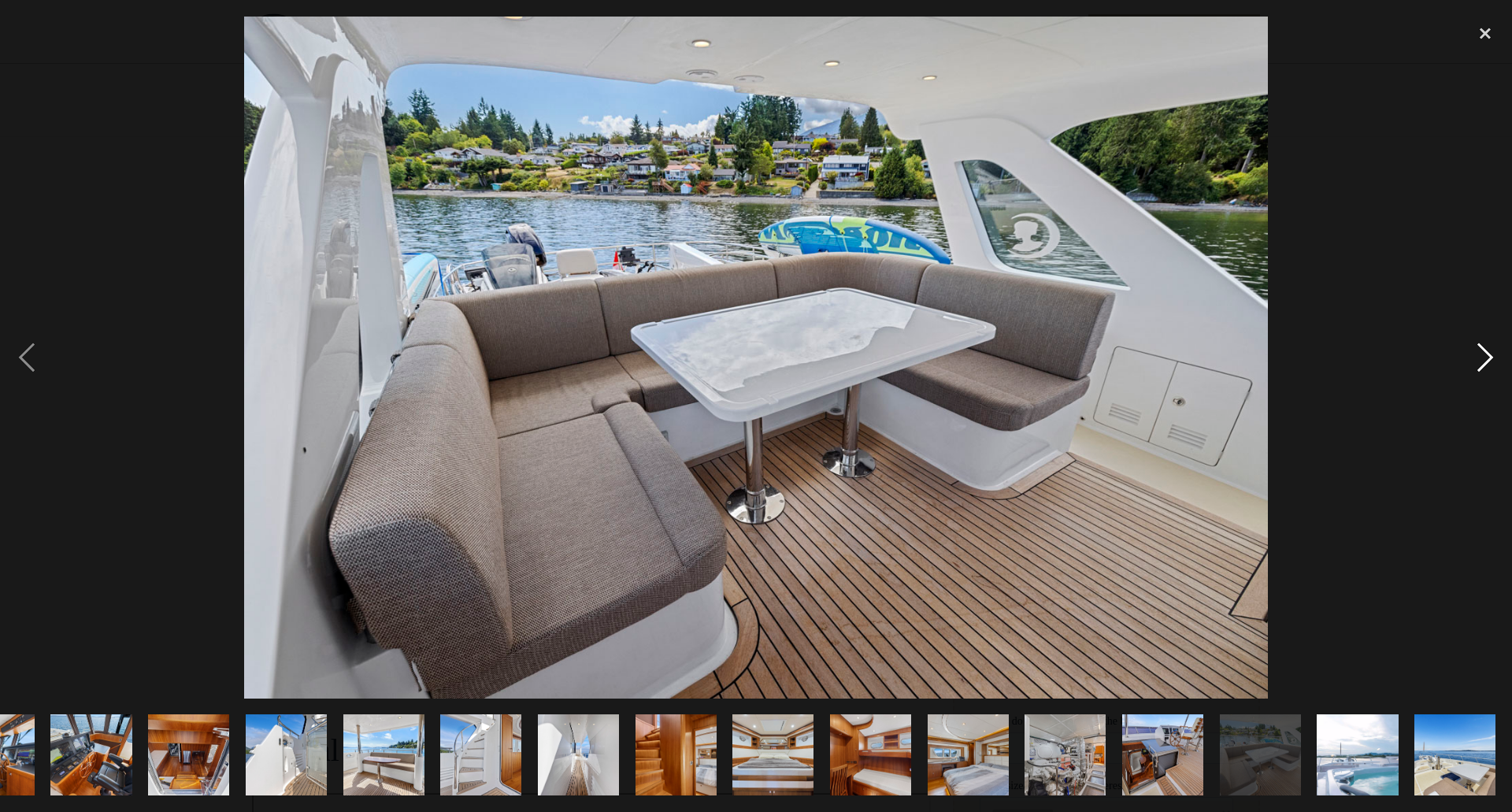
click at [1479, 362] on div "next image" at bounding box center [1486, 358] width 54 height 682
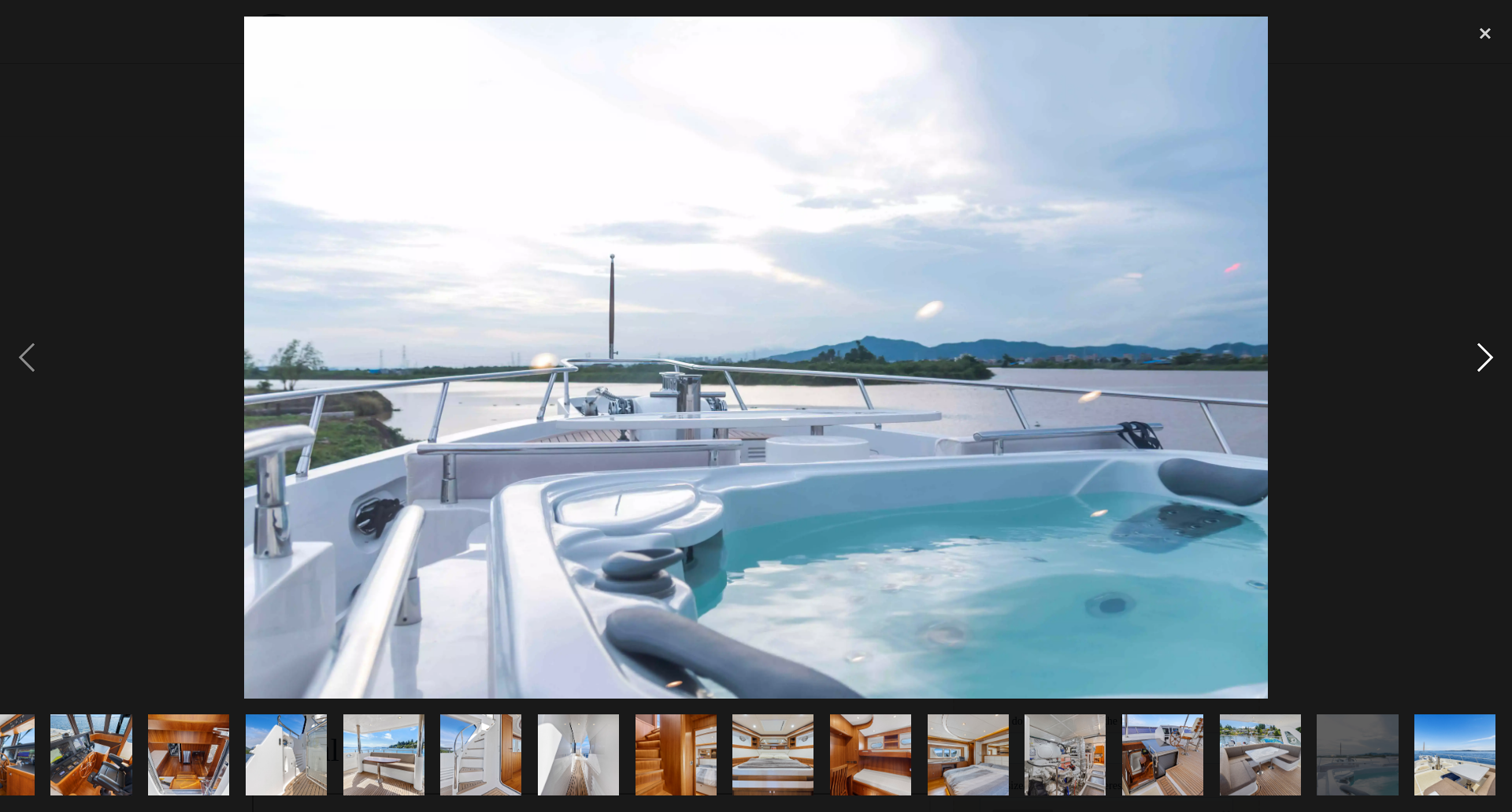
click at [1479, 362] on div "next image" at bounding box center [1486, 358] width 54 height 682
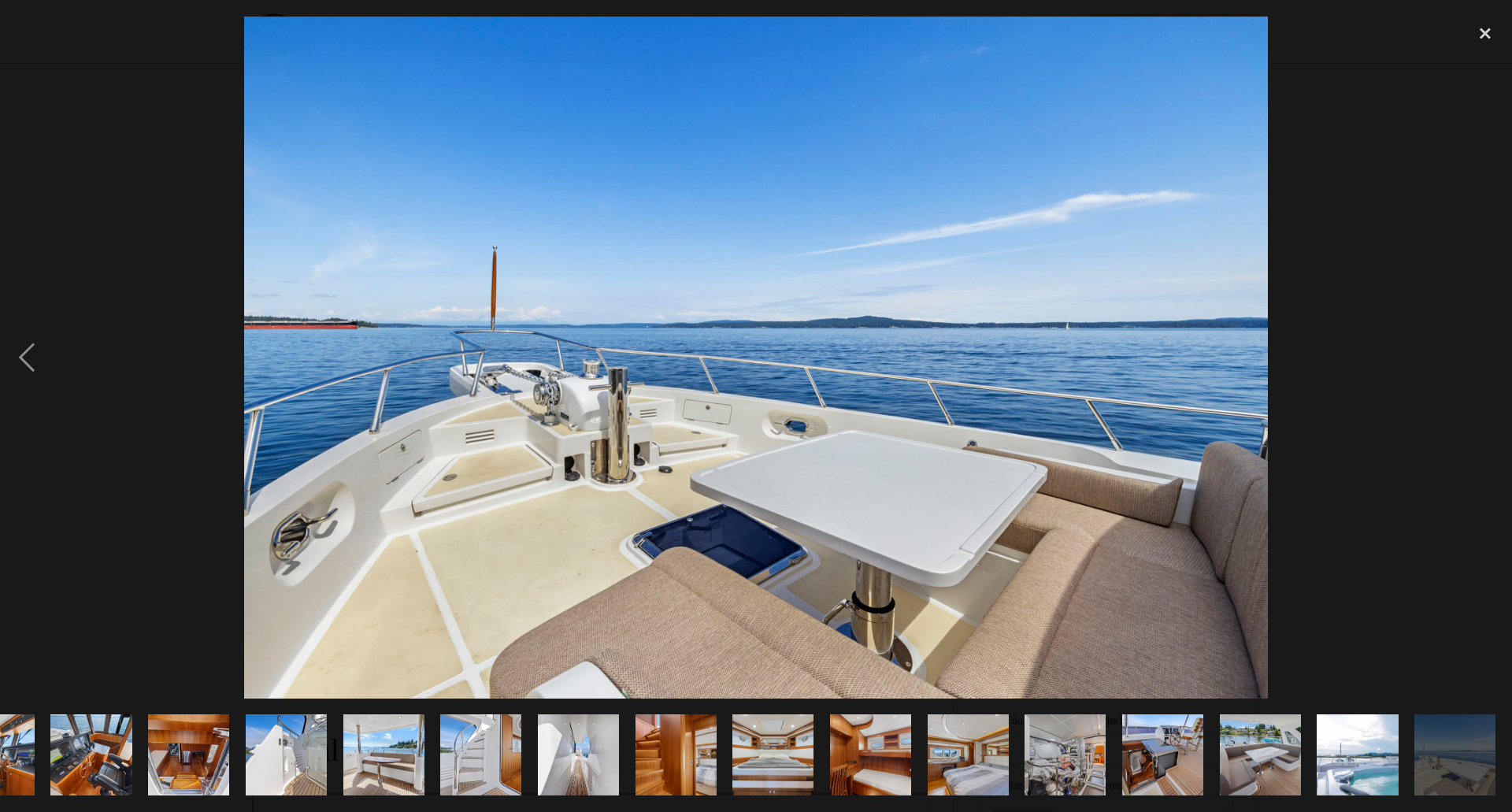
click at [1479, 362] on div "next image" at bounding box center [1486, 358] width 54 height 682
click at [1489, 34] on div "close lightbox" at bounding box center [1486, 34] width 54 height 34
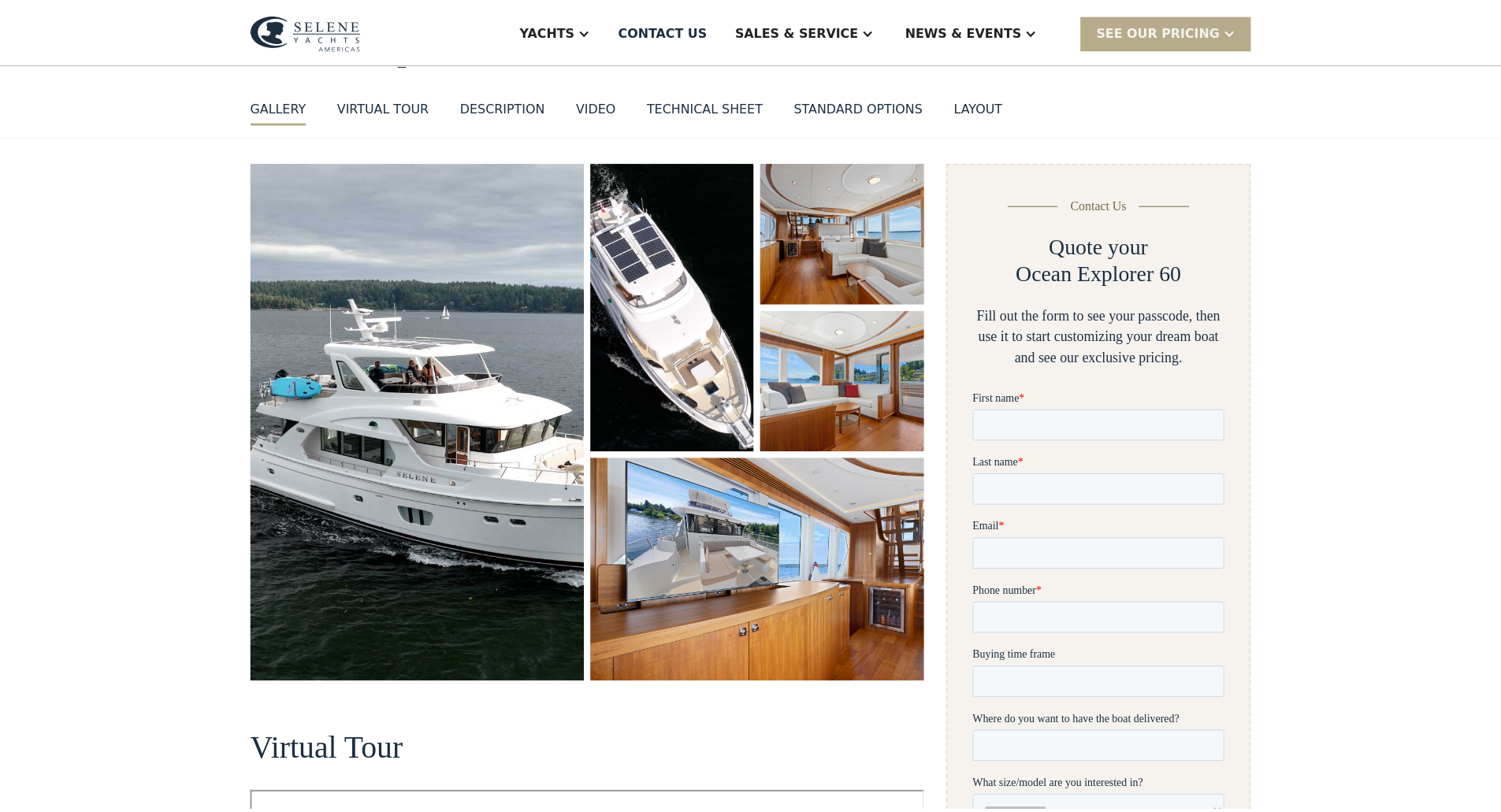
scroll to position [0, 0]
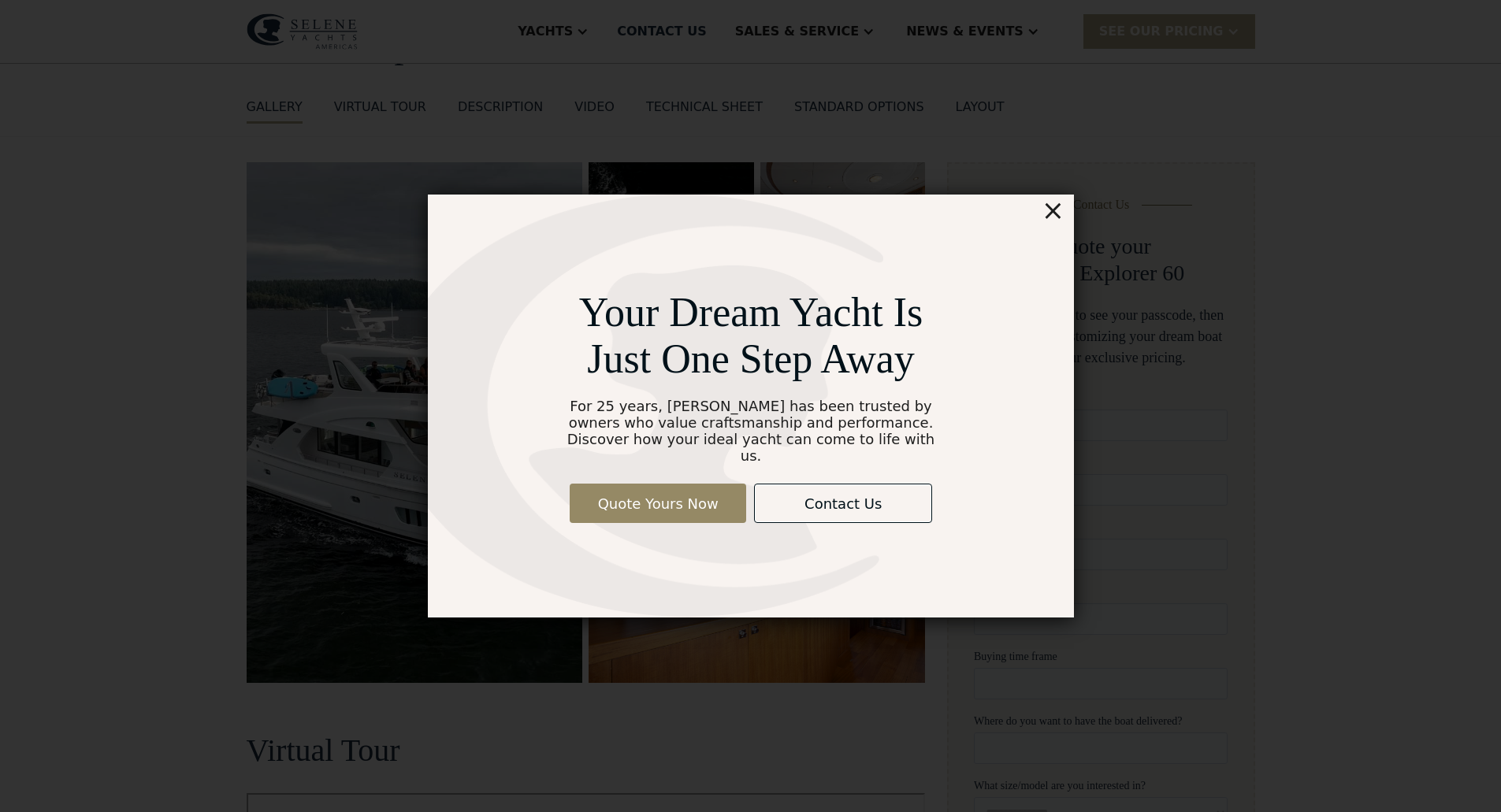
click at [1065, 220] on div "Your Dream Yacht Is Just One Step Away For 25 years, [PERSON_NAME] has been tru…" at bounding box center [751, 406] width 647 height 423
click at [1054, 220] on div "×" at bounding box center [1052, 210] width 23 height 31
